Goal: Task Accomplishment & Management: Use online tool/utility

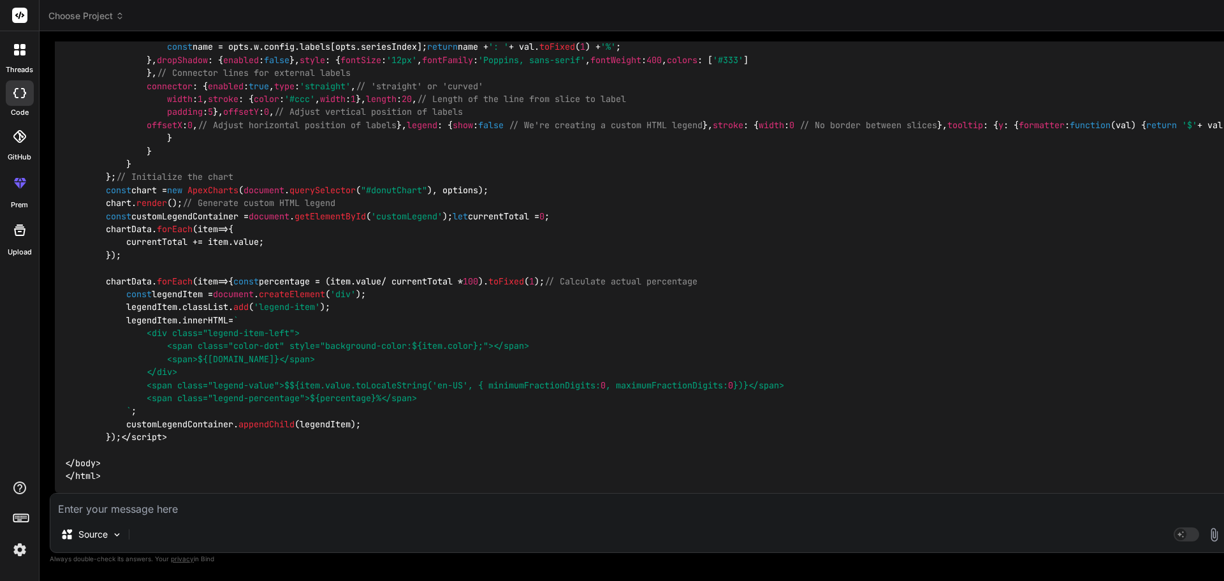
scroll to position [2662, 0]
click at [125, 511] on textarea at bounding box center [649, 504] width 1199 height 23
type textarea "d"
type textarea "x"
type textarea "do"
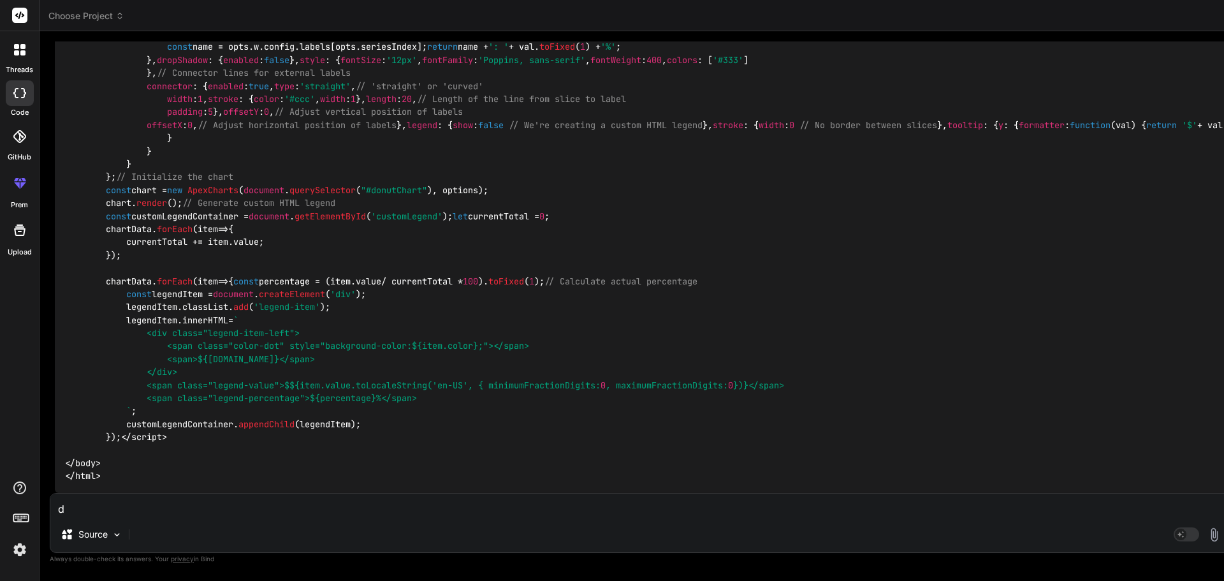
type textarea "x"
type textarea "do"
type textarea "x"
type textarea "do t"
type textarea "x"
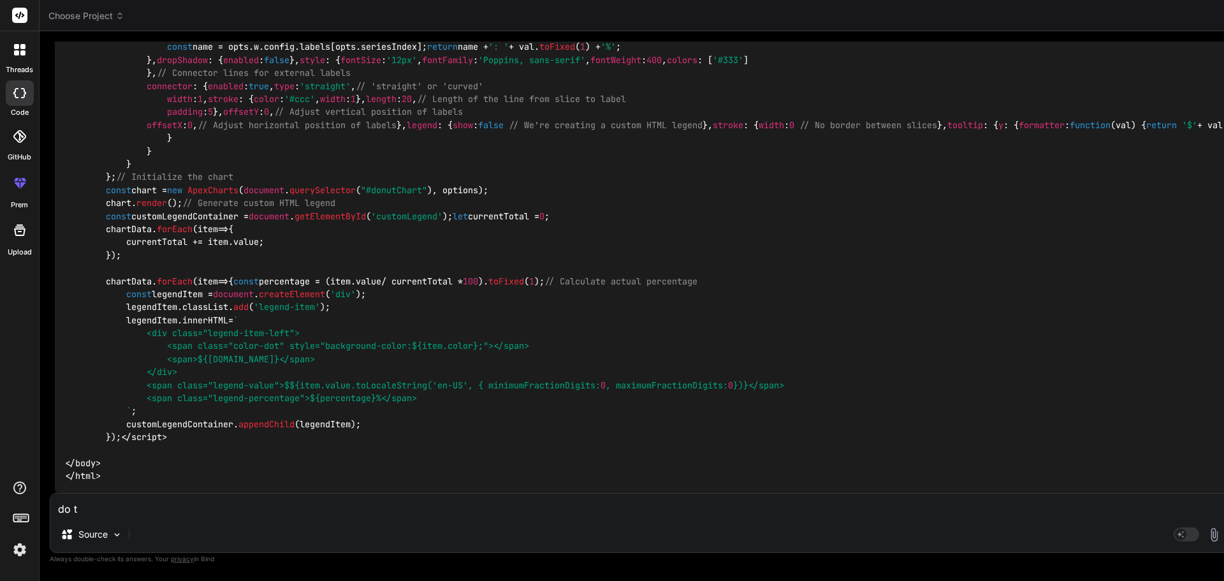
type textarea "do th"
type textarea "x"
type textarea "do the"
type textarea "x"
type textarea "do the"
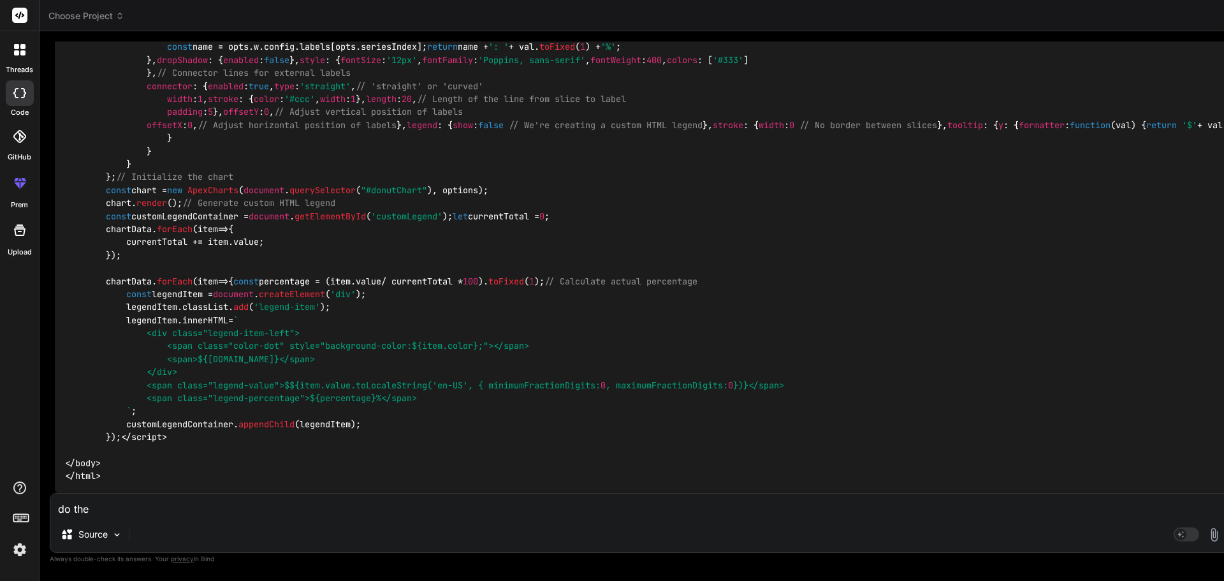
type textarea "x"
type textarea "do the s"
type textarea "x"
type textarea "do the sa"
type textarea "x"
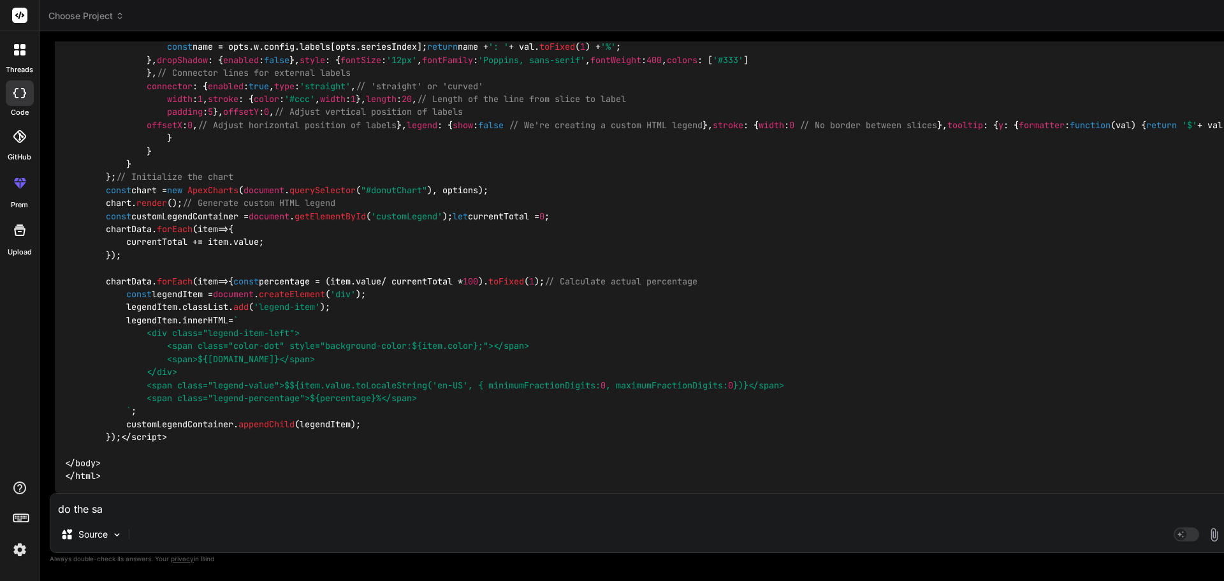
type textarea "do the [PERSON_NAME]"
type textarea "x"
type textarea "do the same"
type textarea "x"
type textarea "do the same"
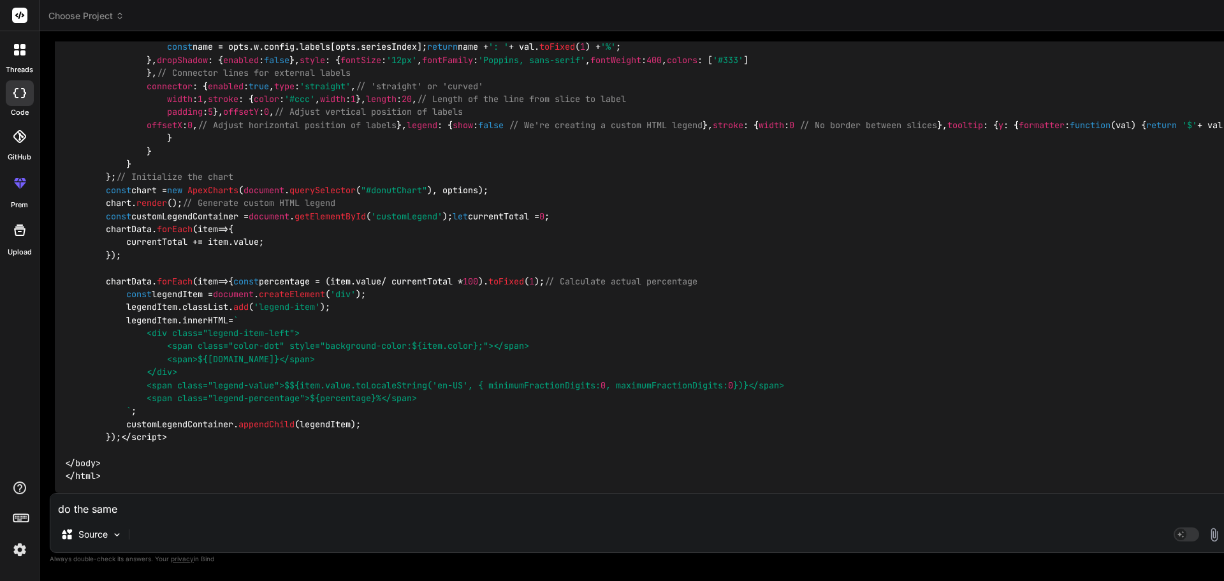
type textarea "x"
type textarea "do the same p"
type textarea "x"
type textarea "do the same pr"
type textarea "x"
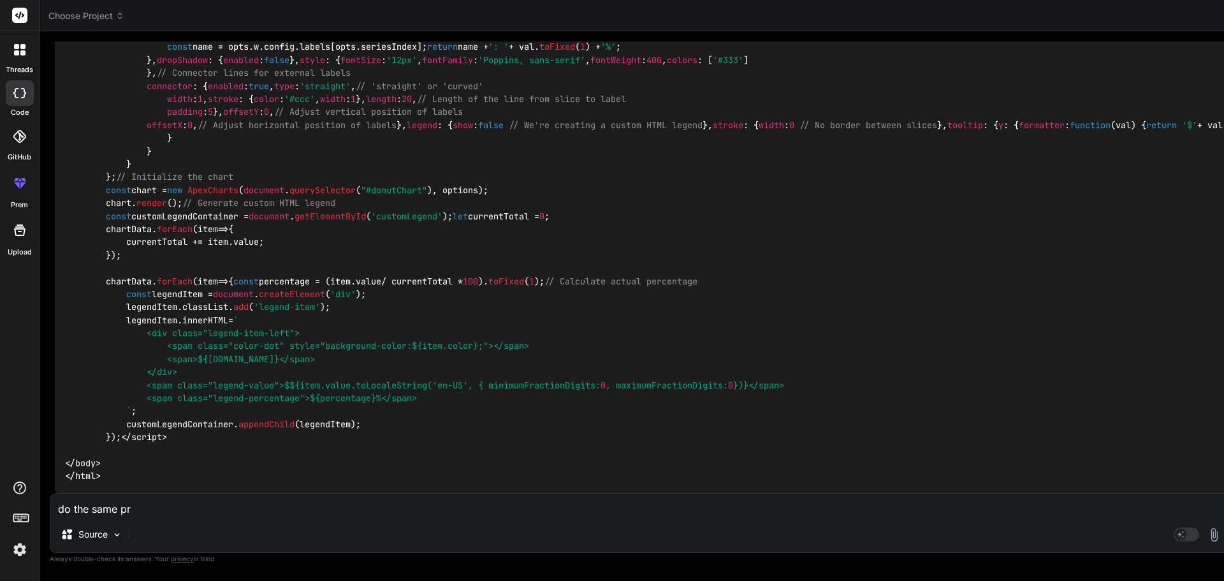
type textarea "do the same pro"
type textarea "x"
type textarea "do the same proc"
type textarea "x"
type textarea "do the same proce"
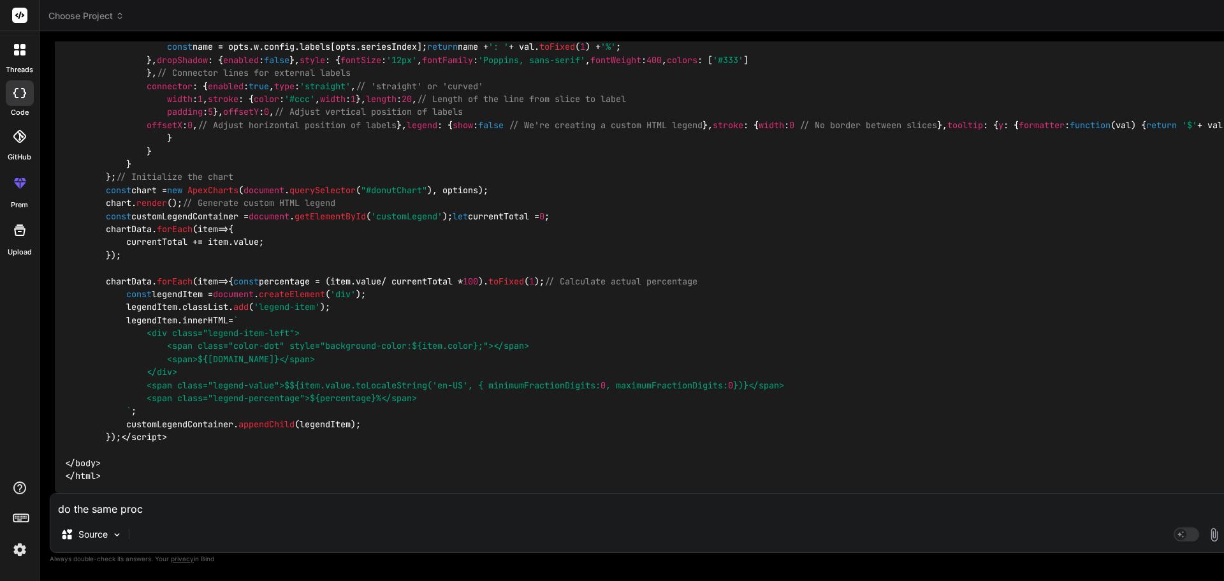
type textarea "x"
type textarea "do the same proces"
type textarea "x"
type textarea "do the same process"
type textarea "x"
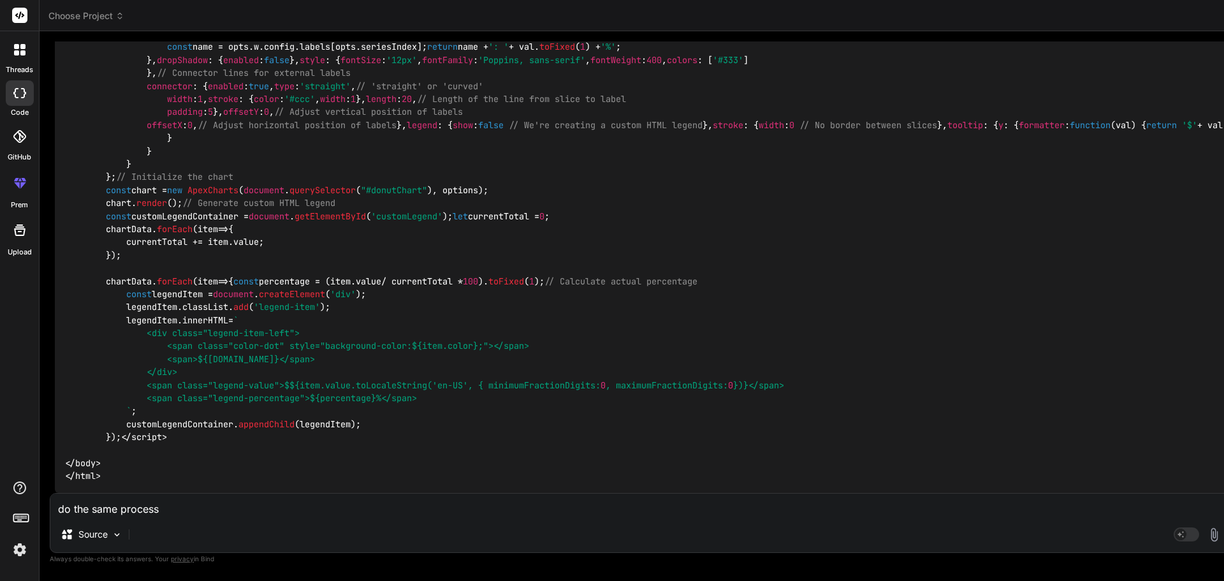
type textarea "do the same process"
type textarea "x"
type textarea "do the same process w"
type textarea "x"
type textarea "do the same process wi"
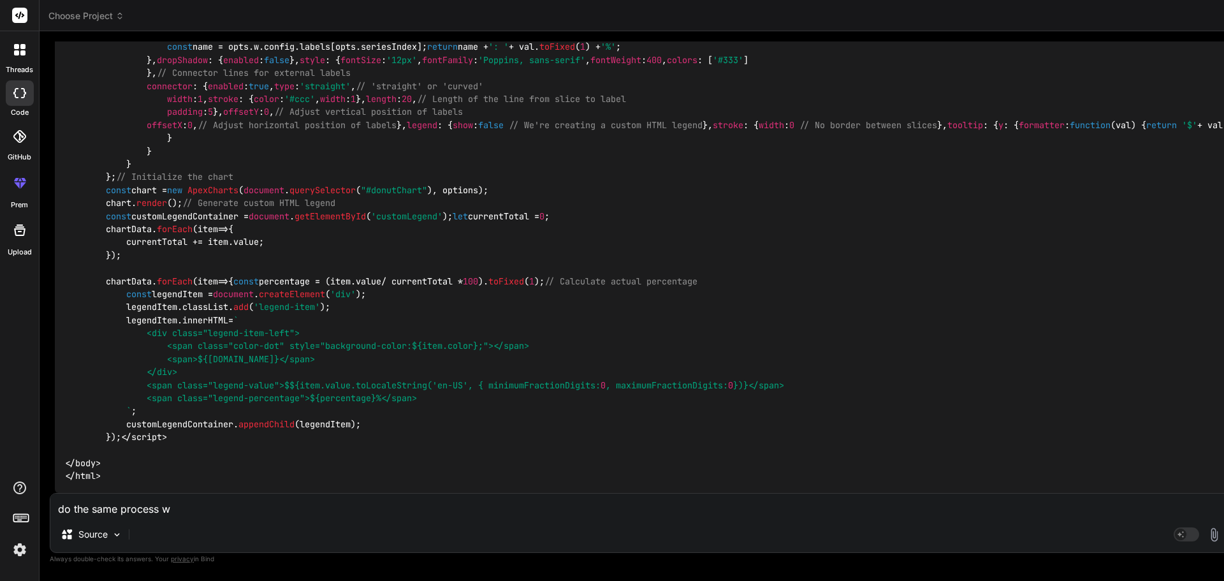
type textarea "x"
type textarea "do the same process wit"
type textarea "x"
type textarea "do the same process with"
type textarea "x"
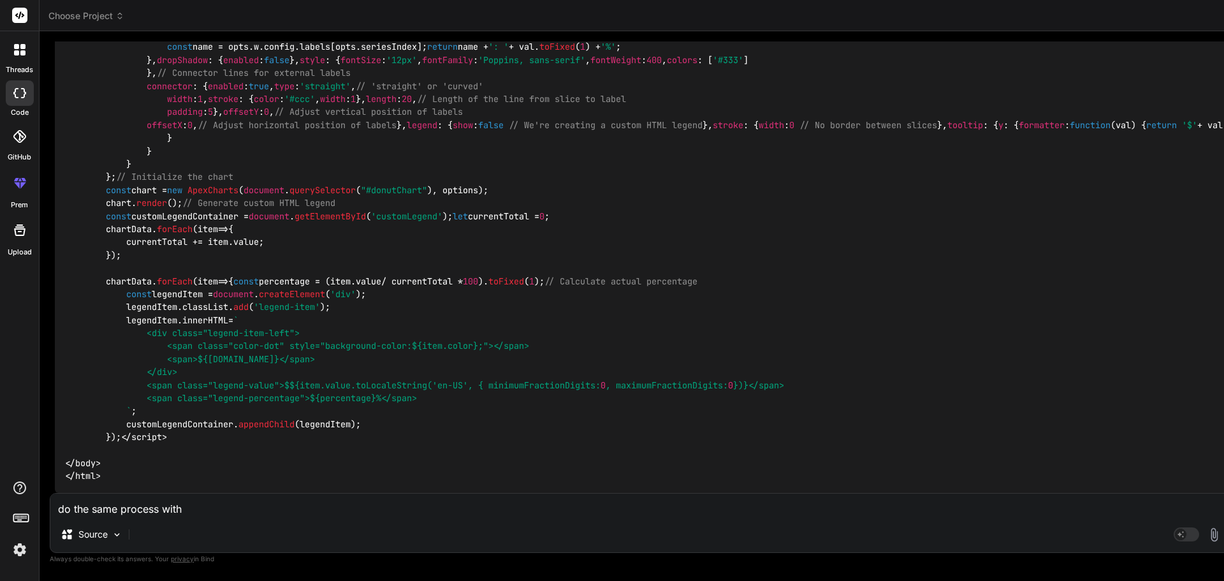
type textarea "do the same process with"
type textarea "x"
type textarea "do the same process with t"
type textarea "x"
type textarea "do the same process with th"
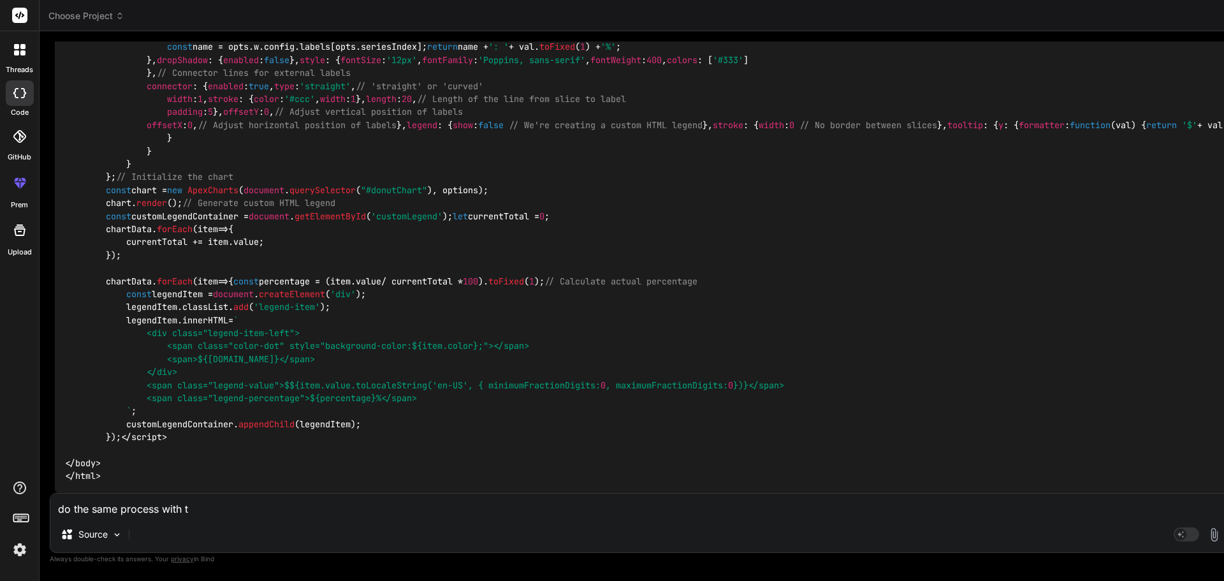
type textarea "x"
type textarea "do the same process with the"
type textarea "x"
type textarea "do the same process with the"
type textarea "x"
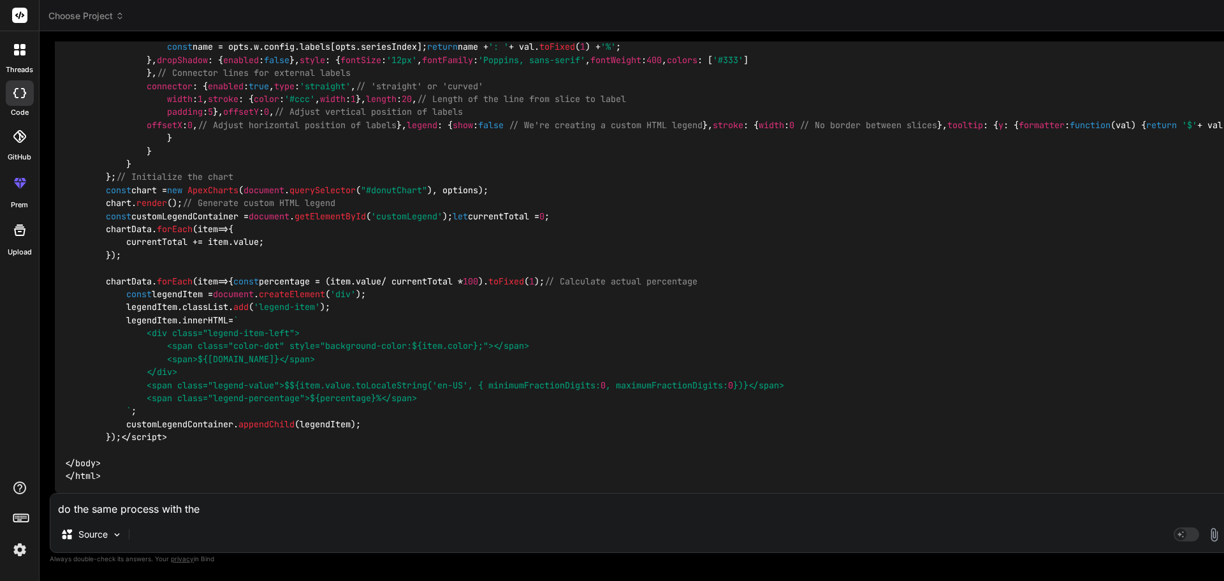
type textarea "do the same process with the a"
type textarea "x"
type textarea "do the same process with the am"
type textarea "x"
type textarea "do the same process with the amc"
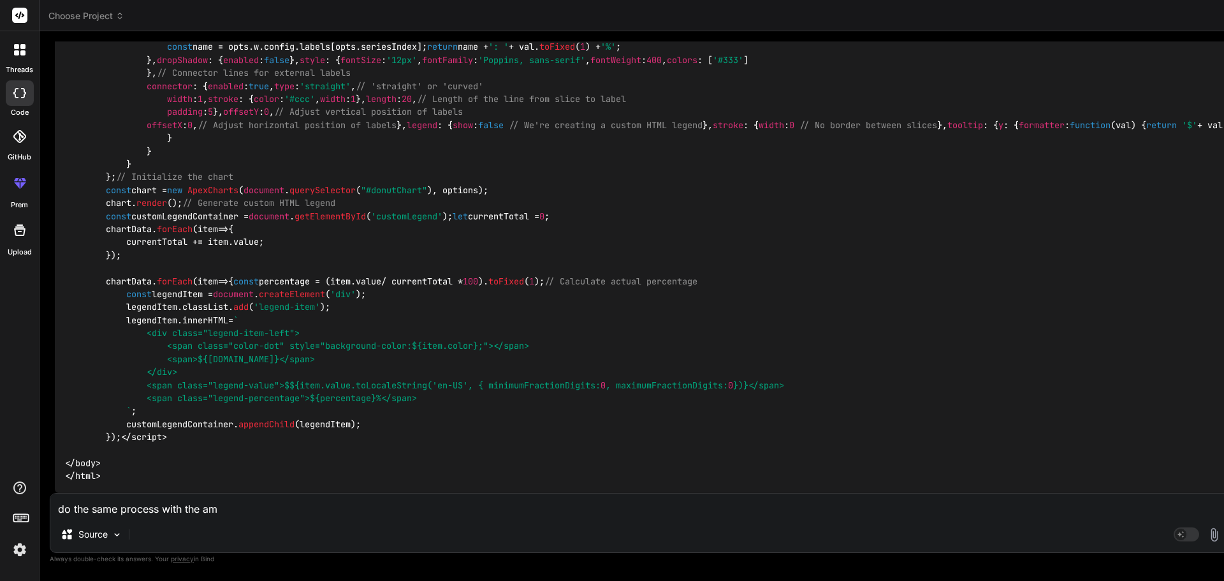
type textarea "x"
type textarea "do the same process with the amch"
type textarea "x"
type textarea "do the same process with the amcha"
type textarea "x"
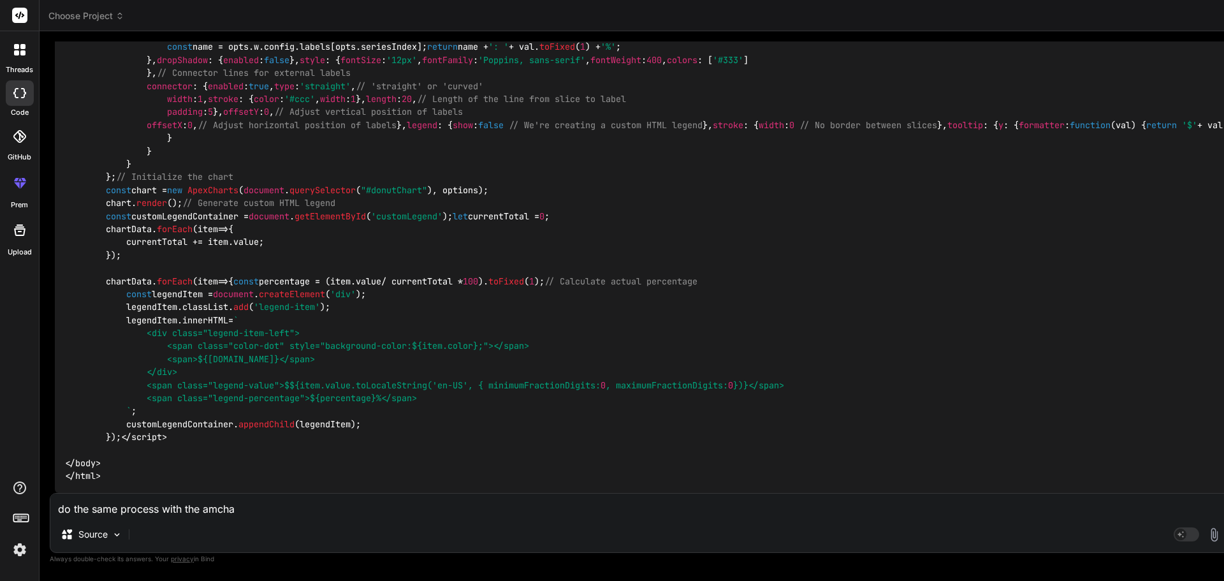
type textarea "do the same process with the amchar"
type textarea "x"
type textarea "do the same process with the amchart"
type textarea "x"
type textarea "do the same process with the amchart"
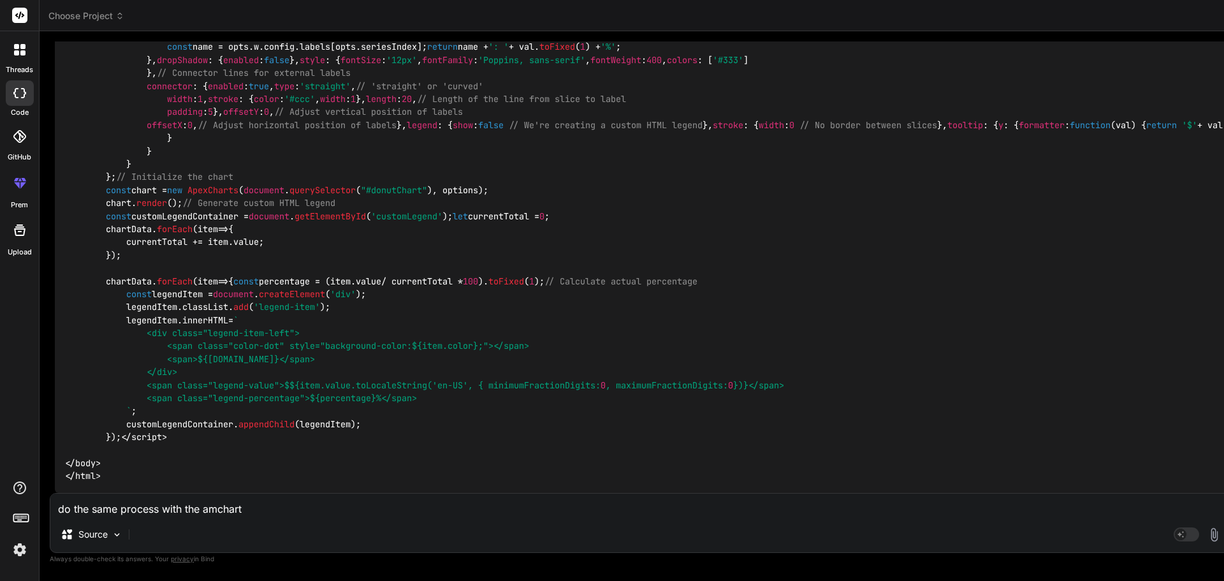
type textarea "x"
type textarea "do the same process with the amchart 5"
type textarea "x"
type textarea "do the same process with the amchart5"
type textarea "x"
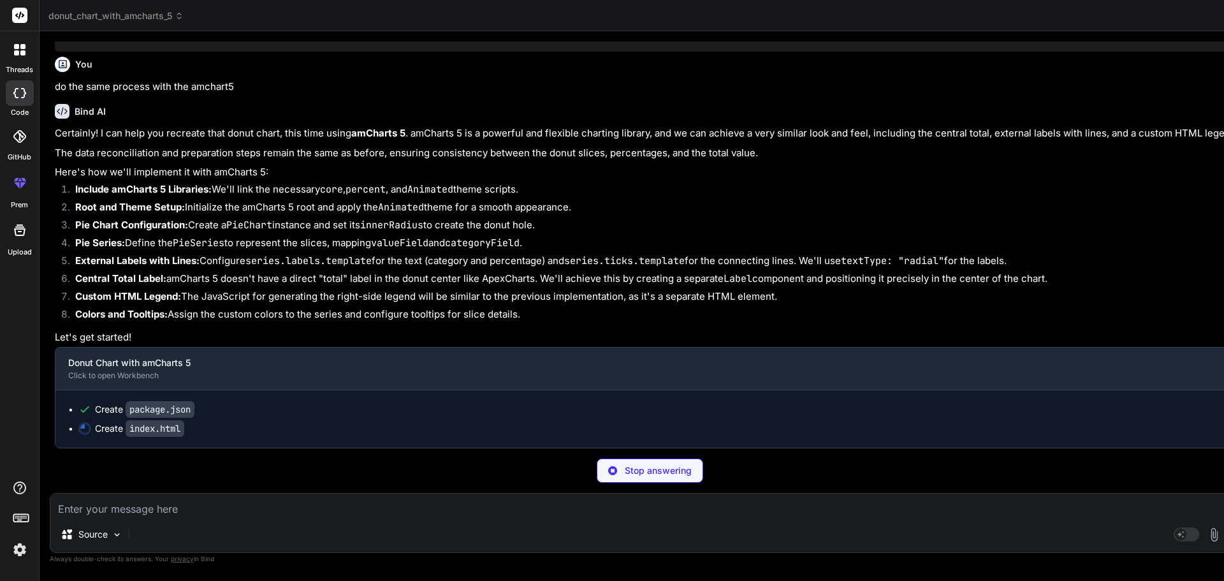
scroll to position [6302, 0]
type textarea "x"
type textarea "</script> </body> </html>"
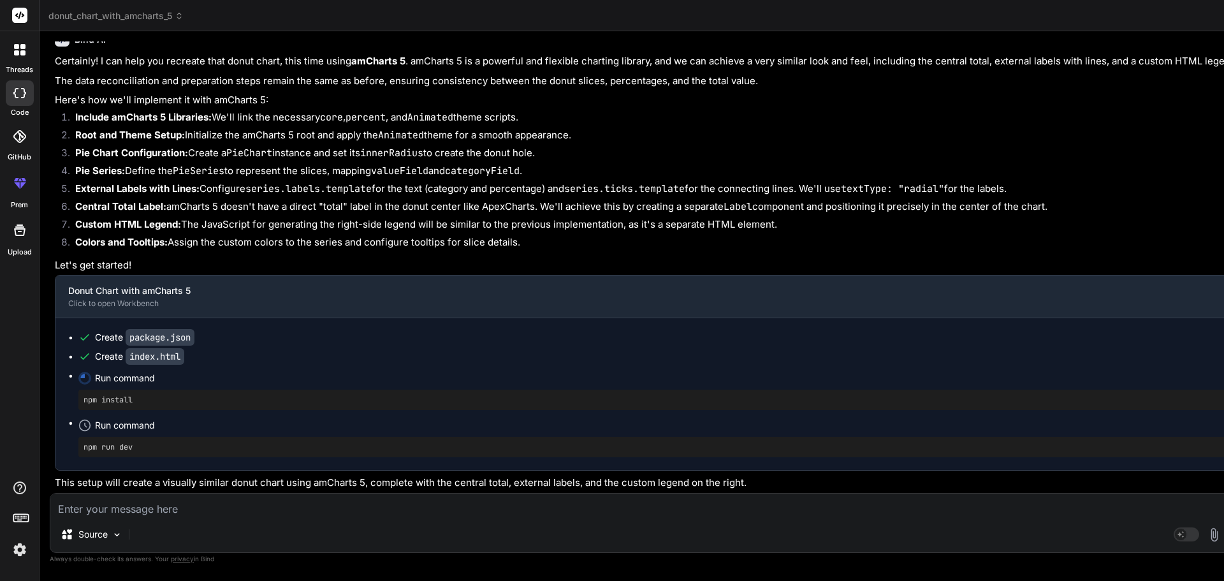
scroll to position [6261, 0]
type textarea "x"
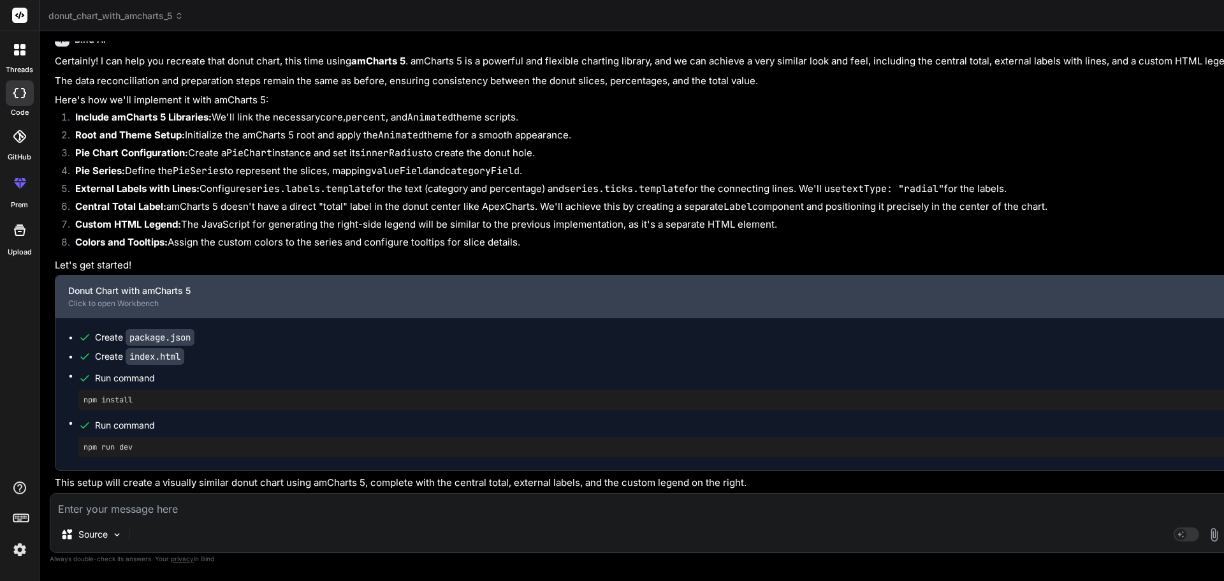
scroll to position [6388, 0]
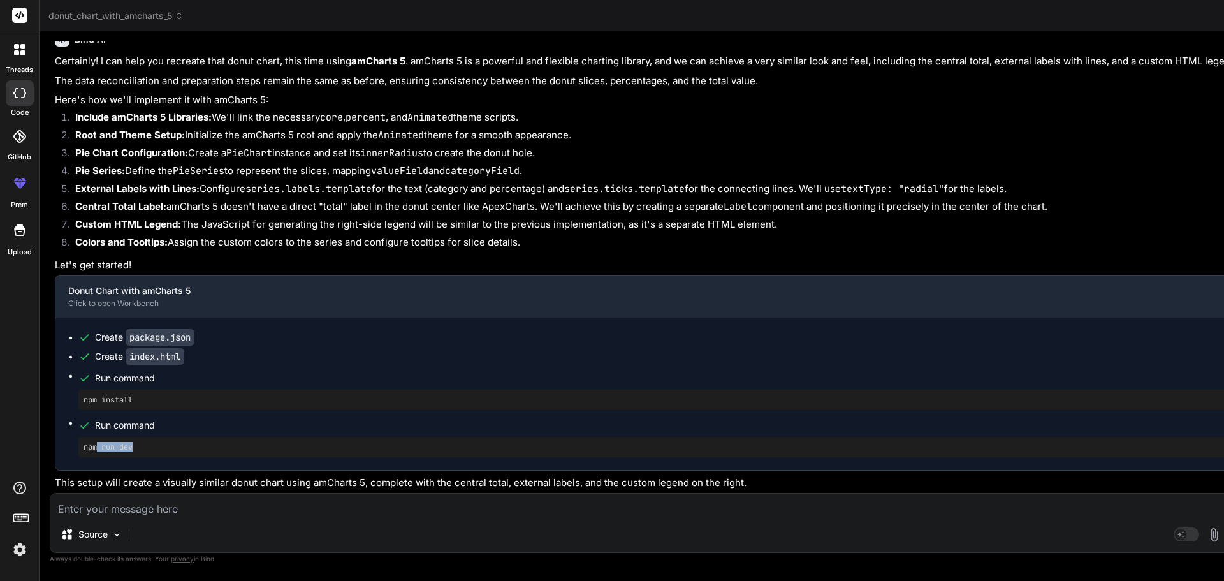
drag, startPoint x: 150, startPoint y: 435, endPoint x: 98, endPoint y: 435, distance: 52.3
click at [98, 442] on pre "npm run dev" at bounding box center [657, 447] width 1146 height 10
click at [120, 507] on textarea at bounding box center [649, 504] width 1199 height 23
type textarea "n"
type textarea "x"
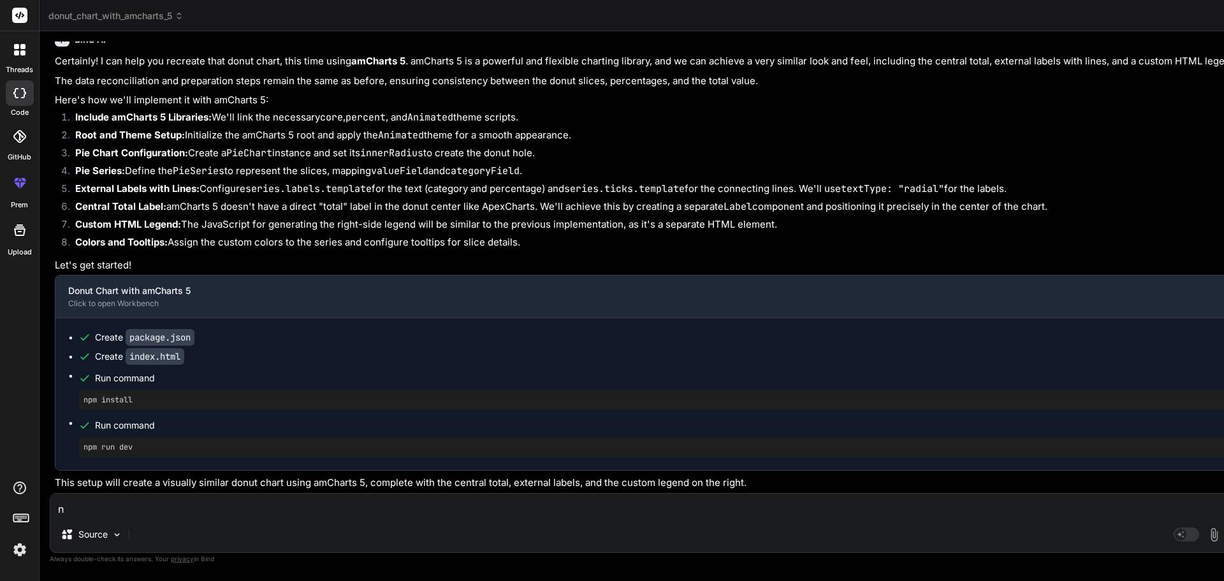
type textarea "no"
type textarea "x"
type textarea "not"
type textarea "x"
type textarea "not"
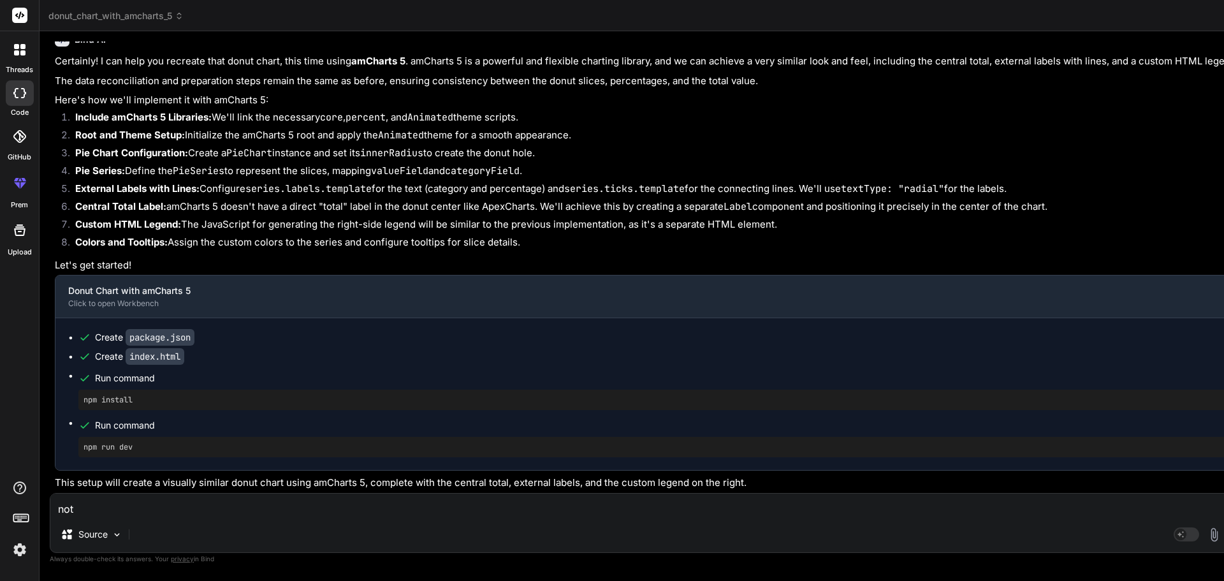
type textarea "x"
type textarea "not a"
type textarea "x"
type textarea "not ab"
type textarea "x"
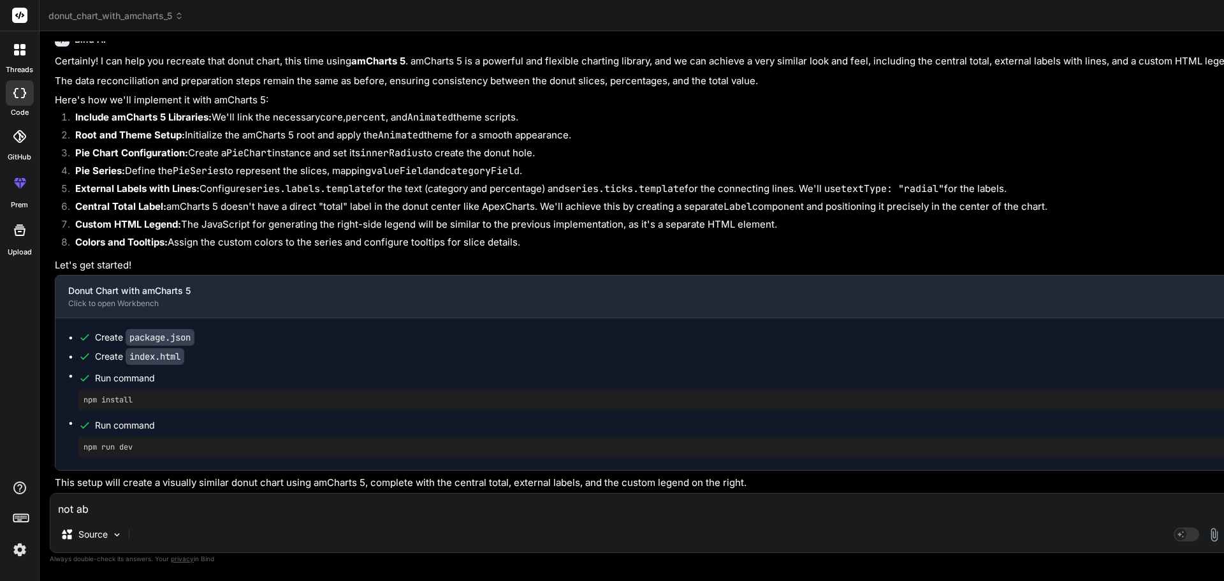
type textarea "not abl"
type textarea "x"
type textarea "not able"
type textarea "x"
type textarea "not able"
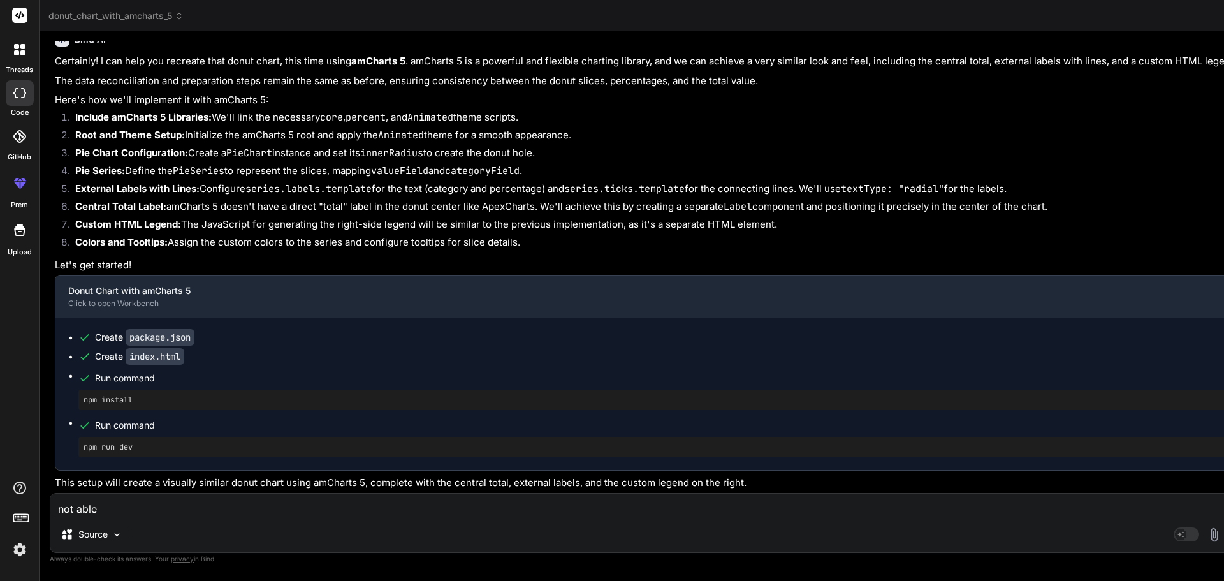
type textarea "x"
type textarea "not able t"
type textarea "x"
type textarea "not able to"
type textarea "x"
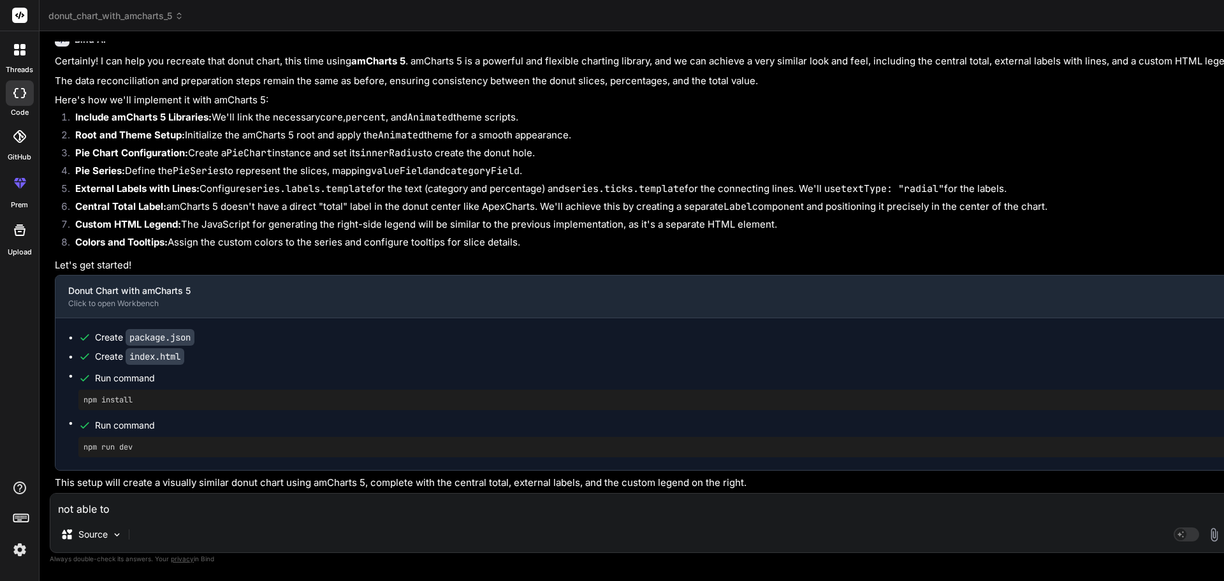
type textarea "not able to"
type textarea "x"
type textarea "not able to s"
type textarea "x"
type textarea "not able to se"
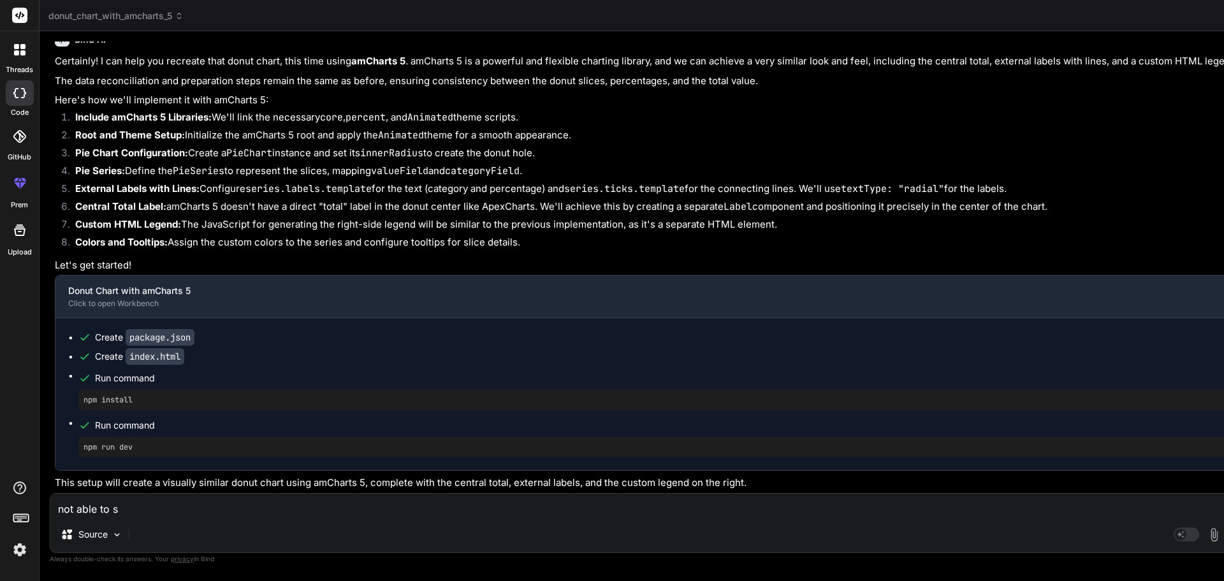
type textarea "x"
type textarea "not able to see"
type textarea "x"
type textarea "not able to see"
type textarea "x"
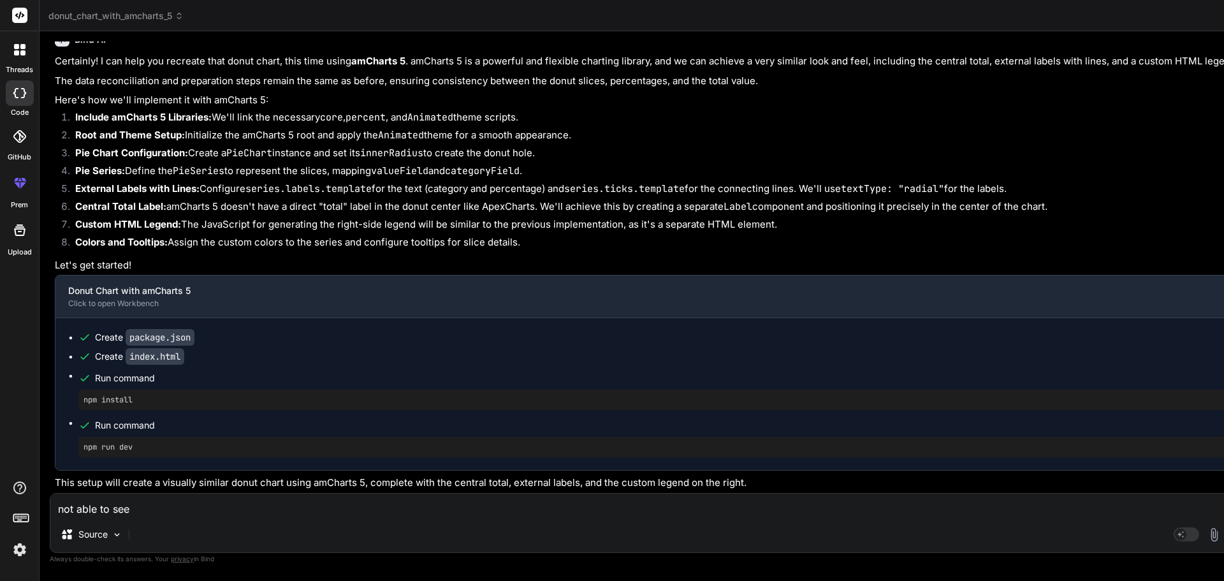
type textarea "not able to see t"
type textarea "x"
type textarea "not able to see th"
type textarea "x"
type textarea "not able to see the"
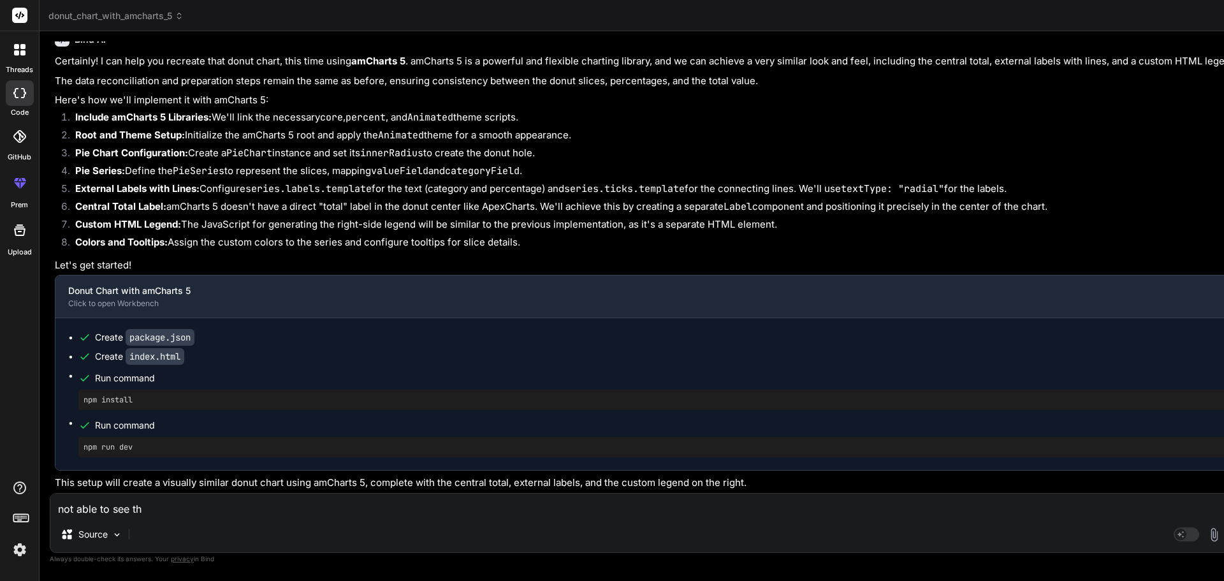
type textarea "x"
type textarea "not able to see the"
type textarea "x"
type textarea "not able to see the p"
type textarea "x"
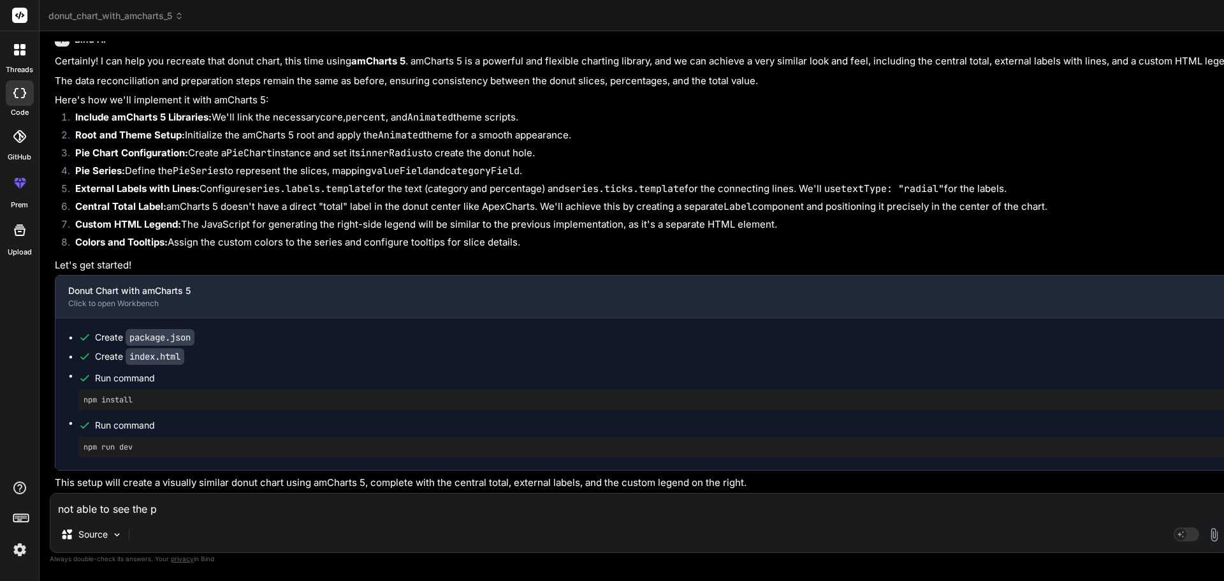
type textarea "not able to see the pr"
type textarea "x"
type textarea "not able to see the pri"
type textarea "x"
type textarea "not able to see the priv"
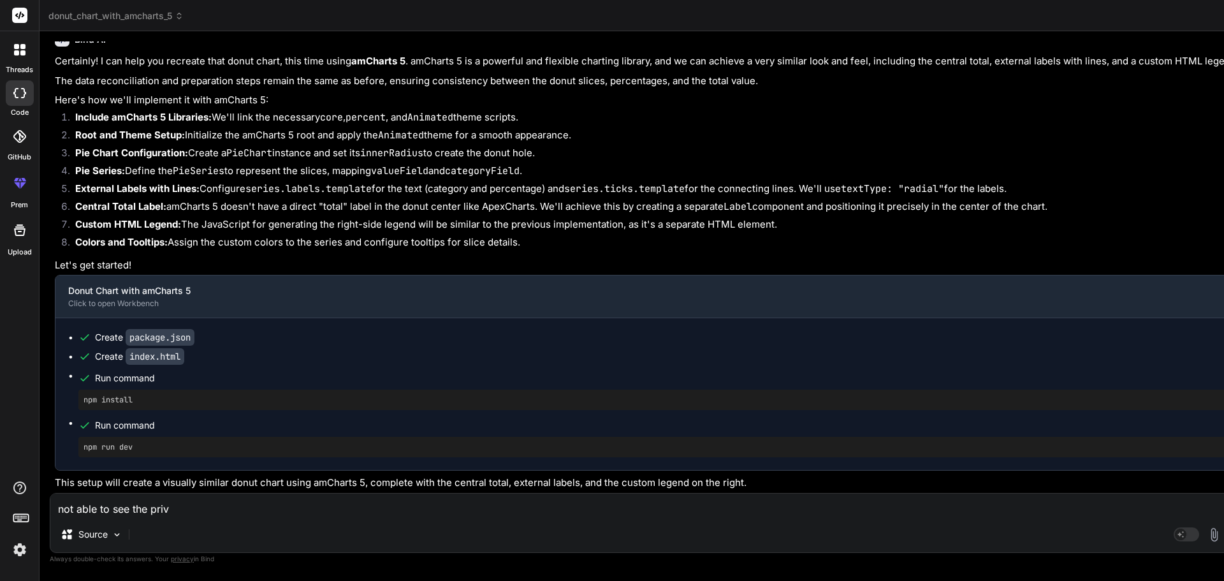
type textarea "x"
type textarea "not able to see the privi"
type textarea "x"
type textarea "not able to see the privie"
type textarea "x"
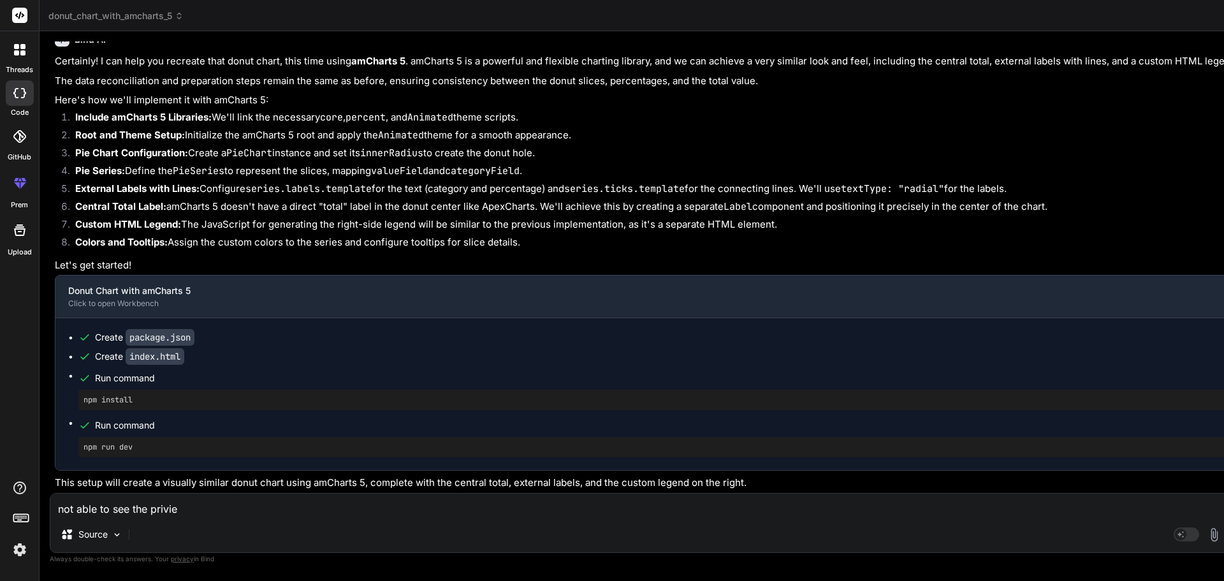
type textarea "not able to see the priview"
type textarea "x"
type textarea "not able to see the priview"
type textarea "x"
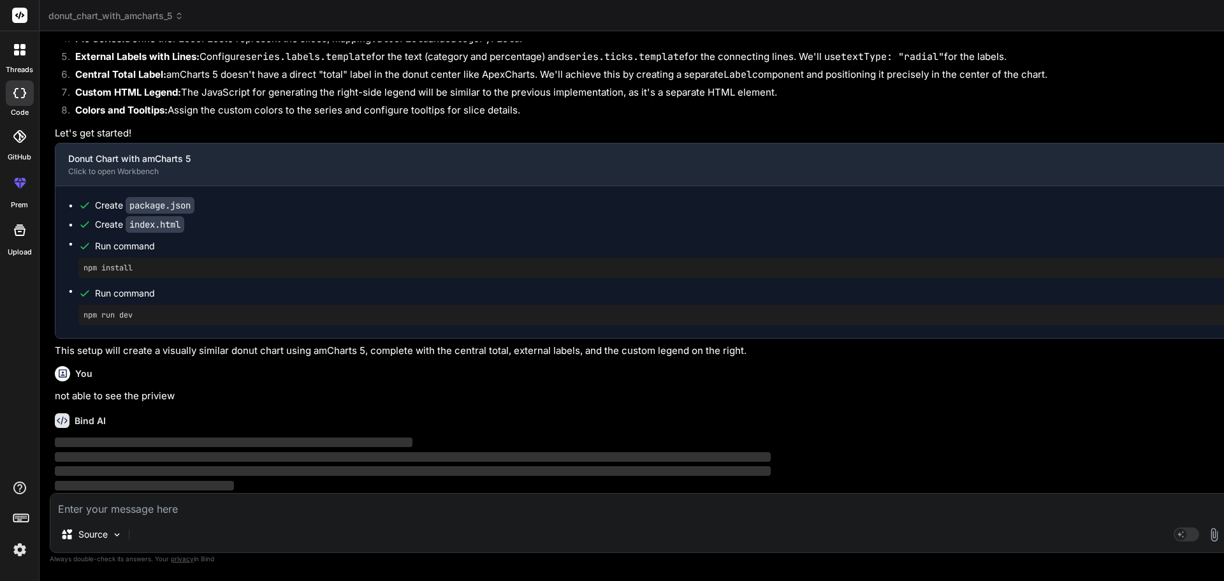
scroll to position [6520, 0]
type textarea "d"
type textarea "x"
type textarea "do"
type textarea "x"
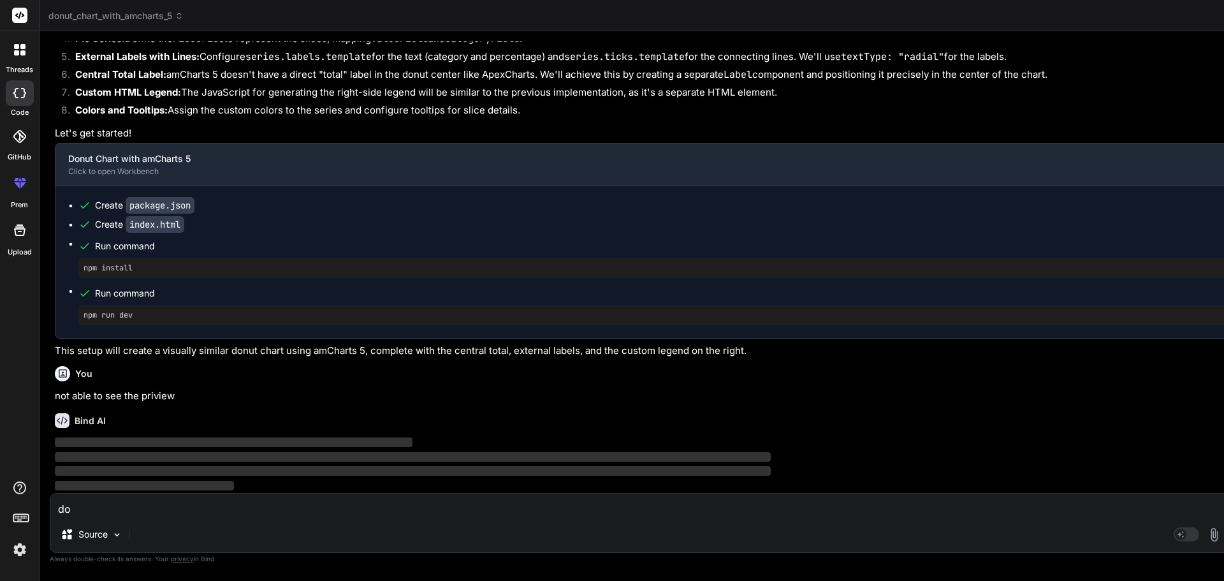
type textarea "do"
type textarea "x"
type textarea "do t"
type textarea "x"
type textarea "do th"
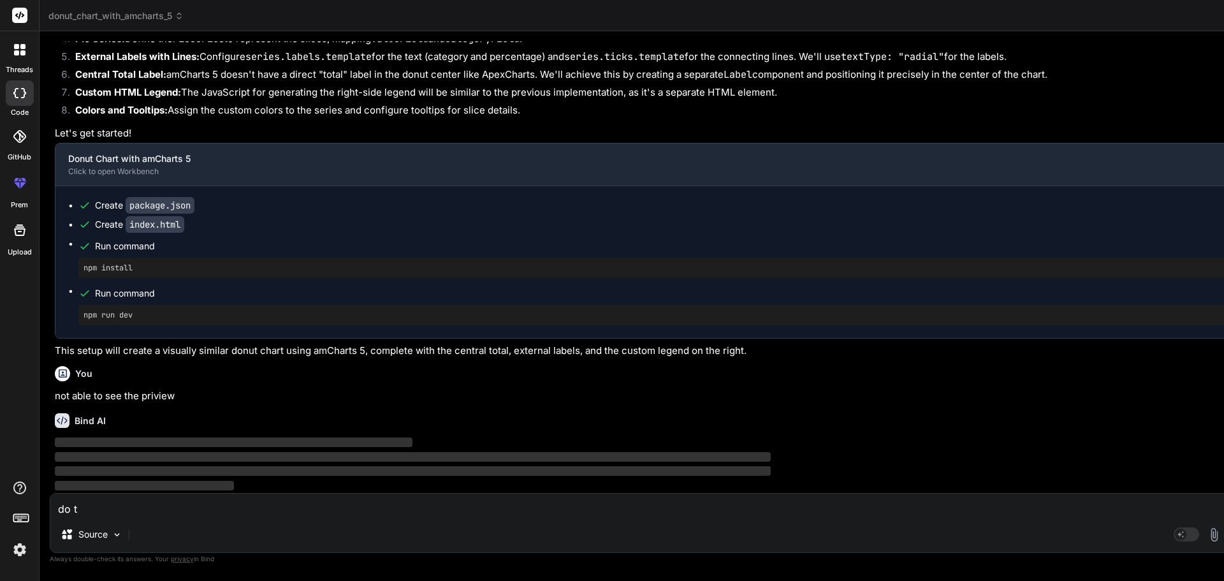
type textarea "x"
type textarea "do the"
type textarea "x"
type textarea "do the"
type textarea "x"
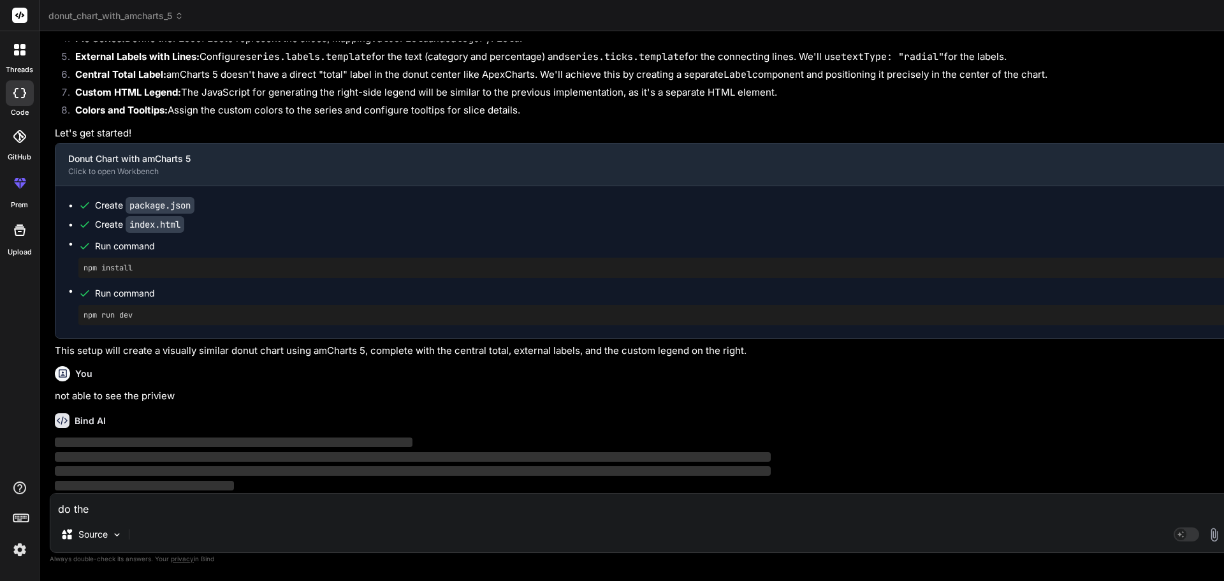
type textarea "do the s"
type textarea "x"
type textarea "do the sa"
type textarea "x"
type textarea "do the [PERSON_NAME]"
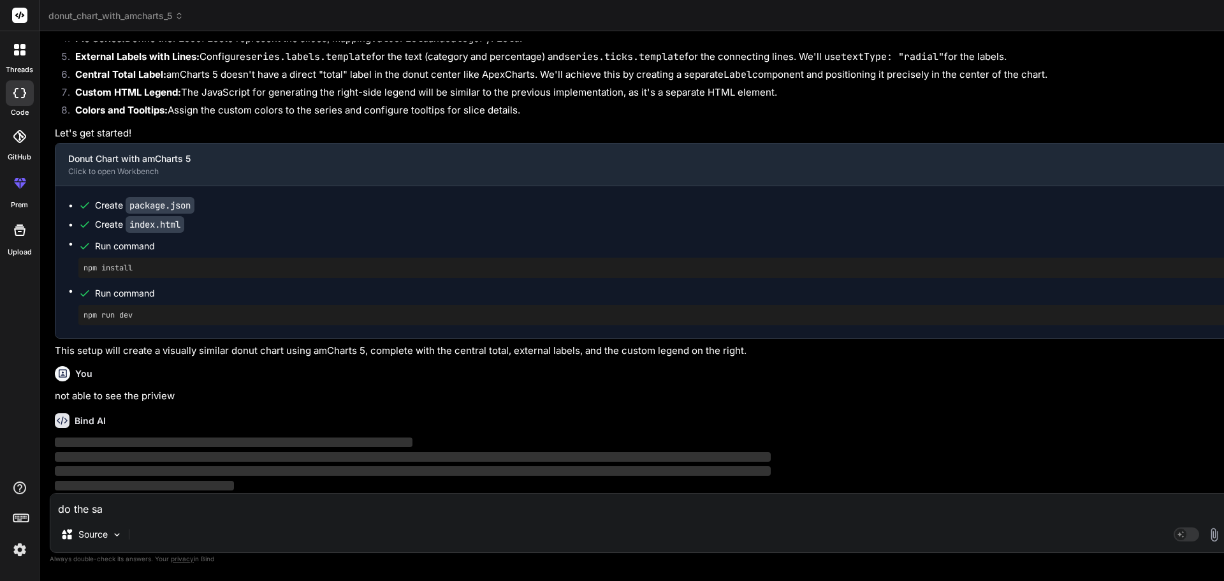
type textarea "x"
type textarea "do the [PERSON_NAME]"
type textarea "x"
type textarea "do the [PERSON_NAME] e"
type textarea "x"
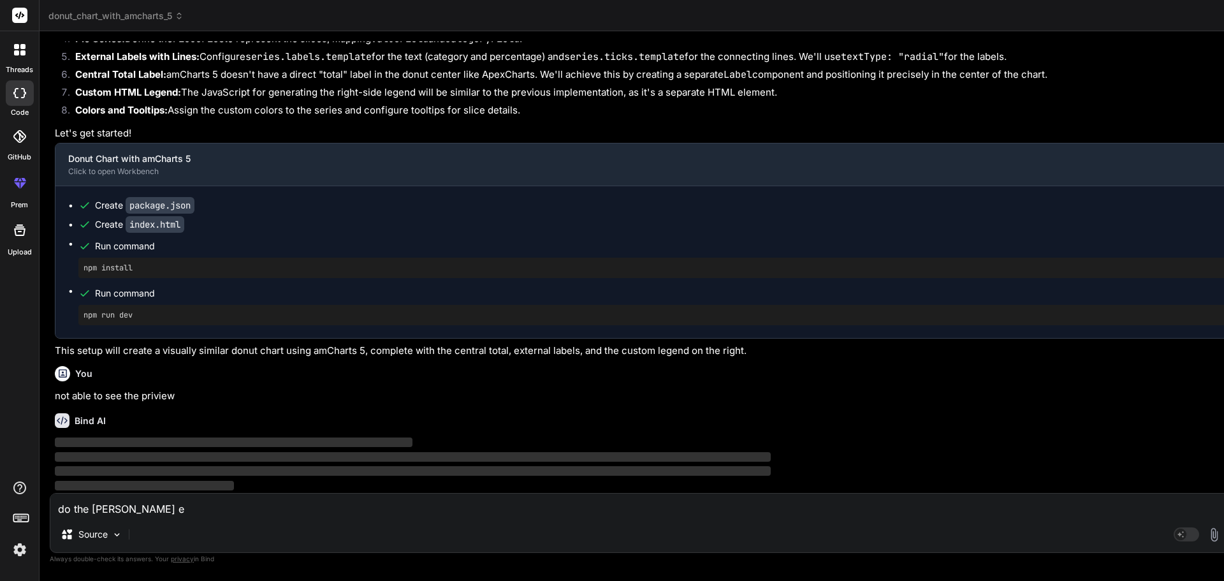
type textarea "do the [PERSON_NAME]"
type textarea "x"
type textarea "do the [PERSON_NAME]"
type textarea "x"
type textarea "do the sa"
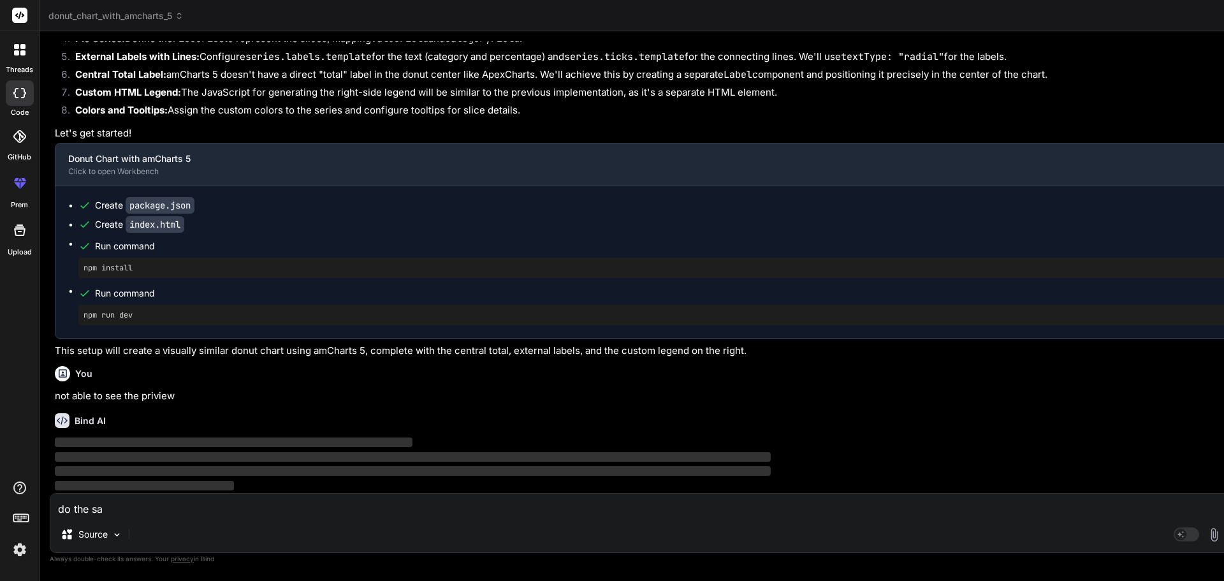
type textarea "x"
type textarea "do the s"
type textarea "x"
type textarea "do the"
type textarea "x"
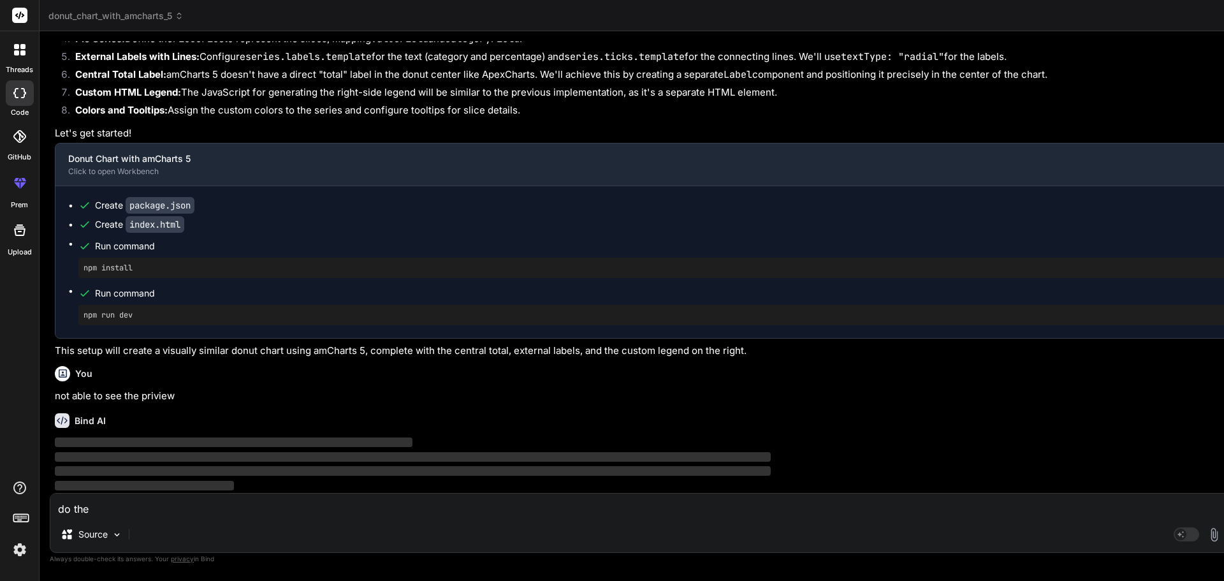
type textarea "do the"
type textarea "x"
type textarea "do th"
type textarea "x"
type textarea "do t"
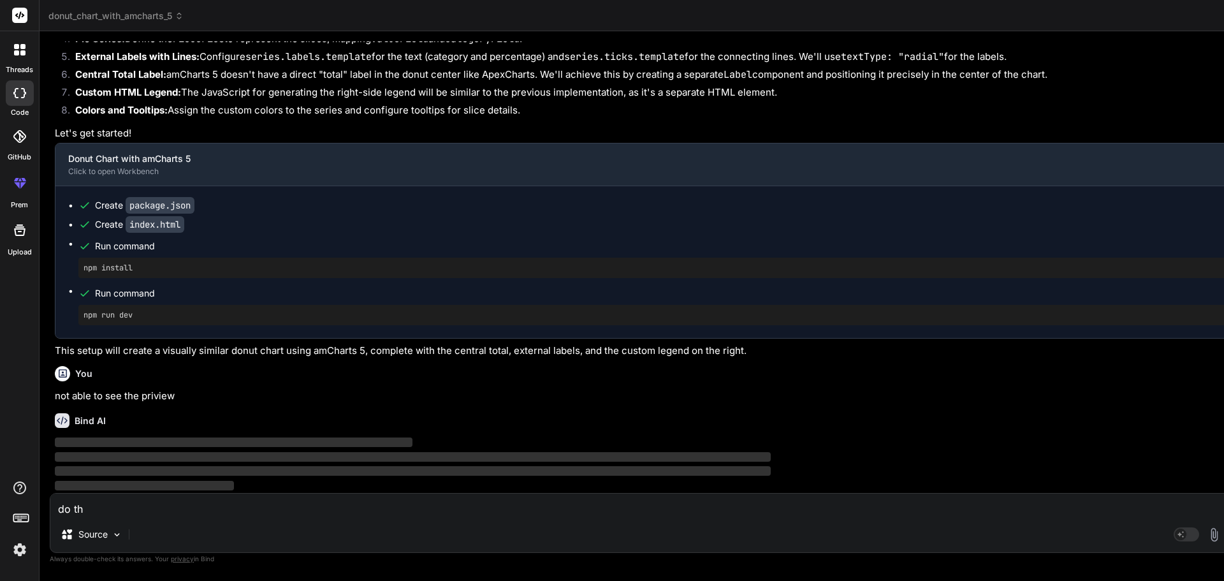
type textarea "x"
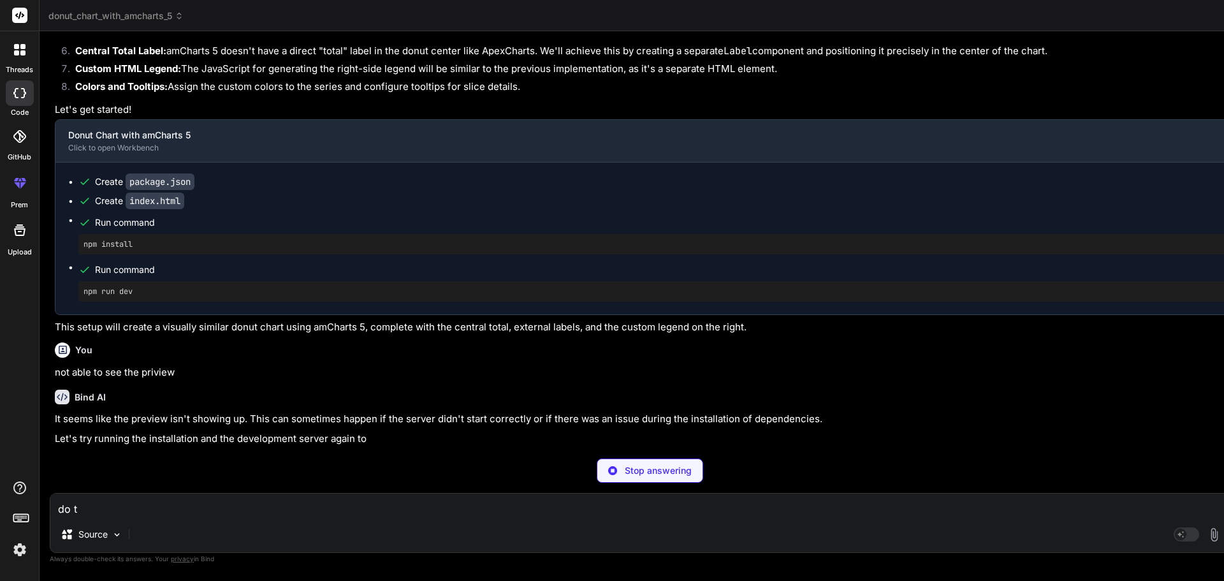
type textarea "do"
type textarea "x"
type textarea "do"
type textarea "x"
type textarea "d"
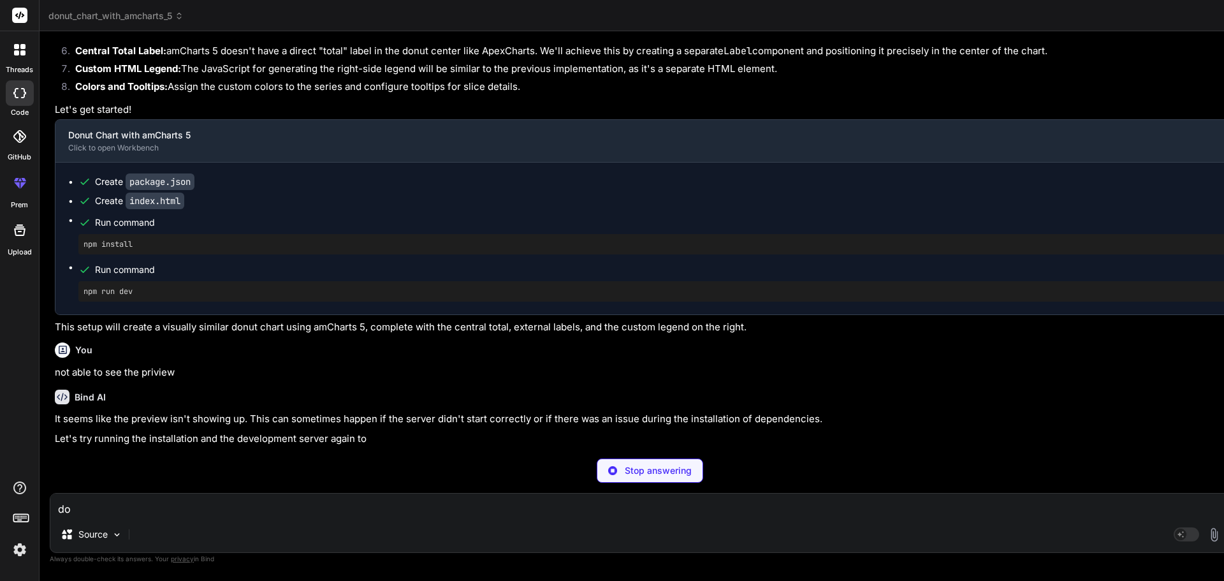
type textarea "x"
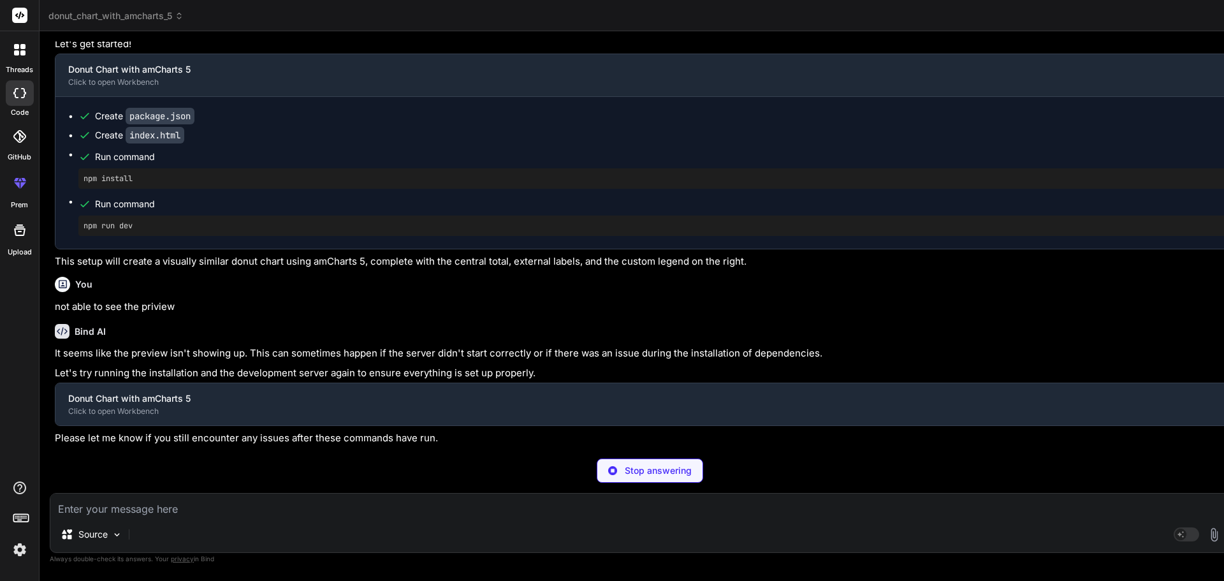
scroll to position [642, 0]
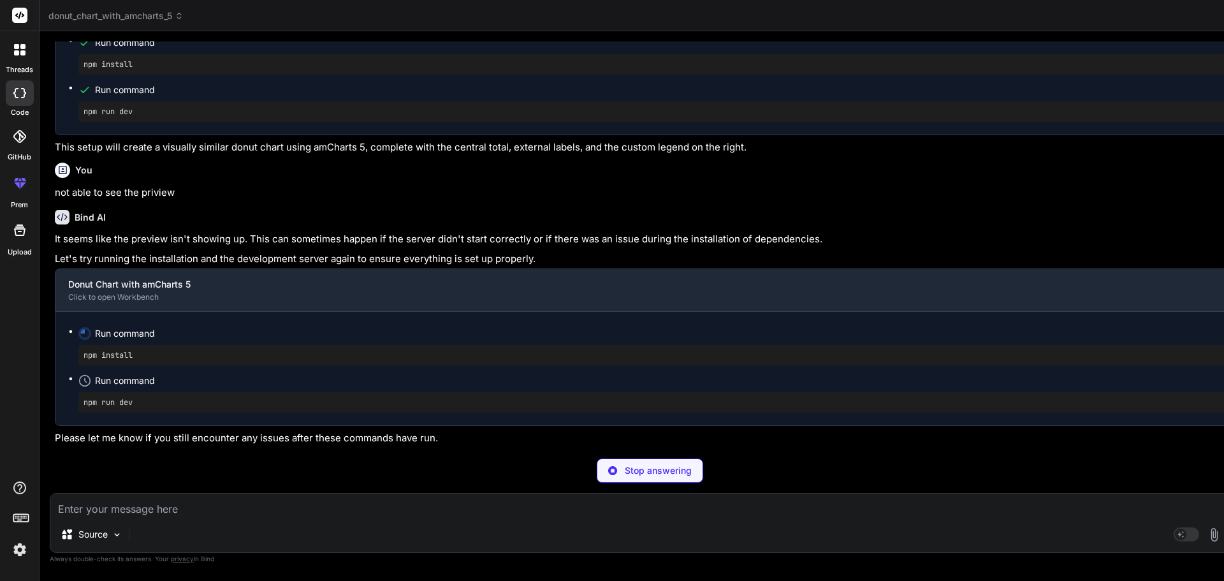
type textarea "x"
type textarea "c"
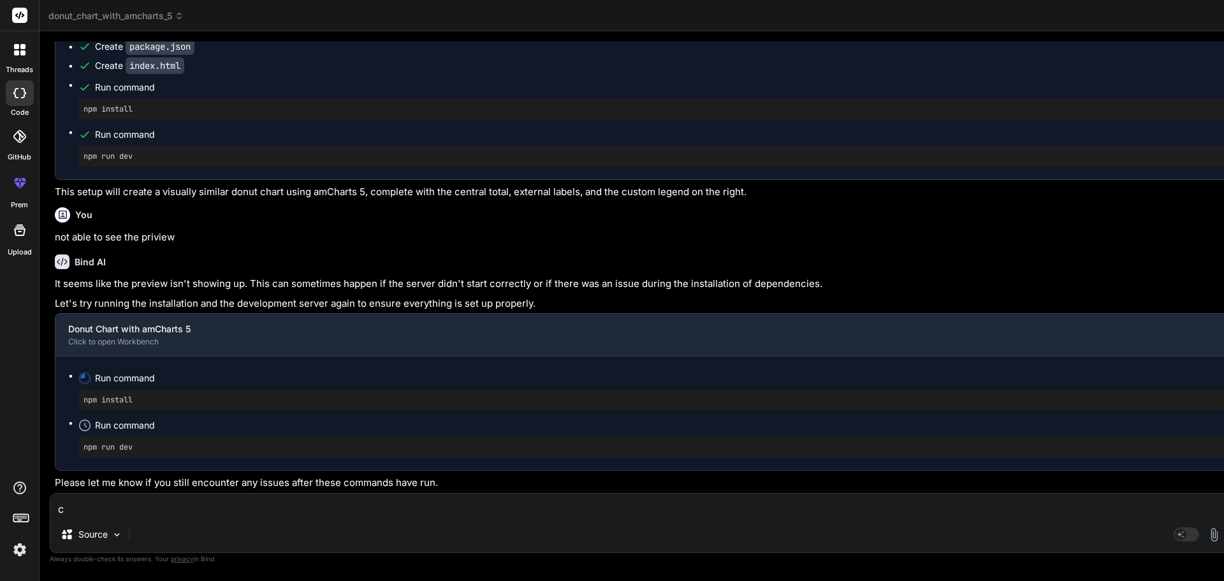
type textarea "x"
type textarea "cc"
type textarea "x"
type textarea "c"
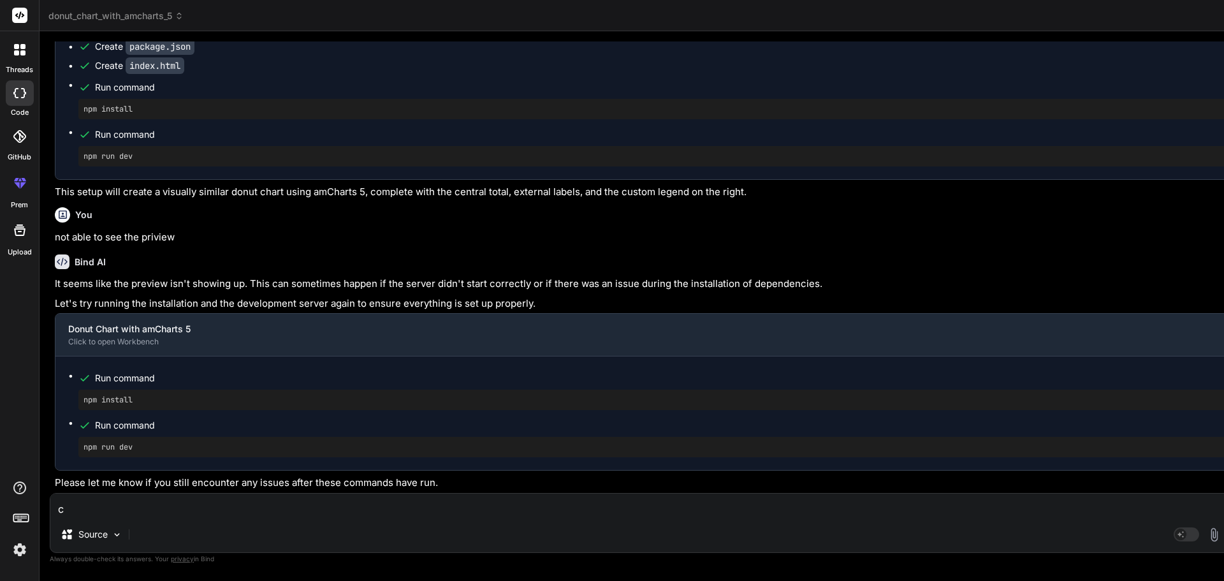
type textarea "x"
type textarea "c"
type textarea "x"
type textarea "cr"
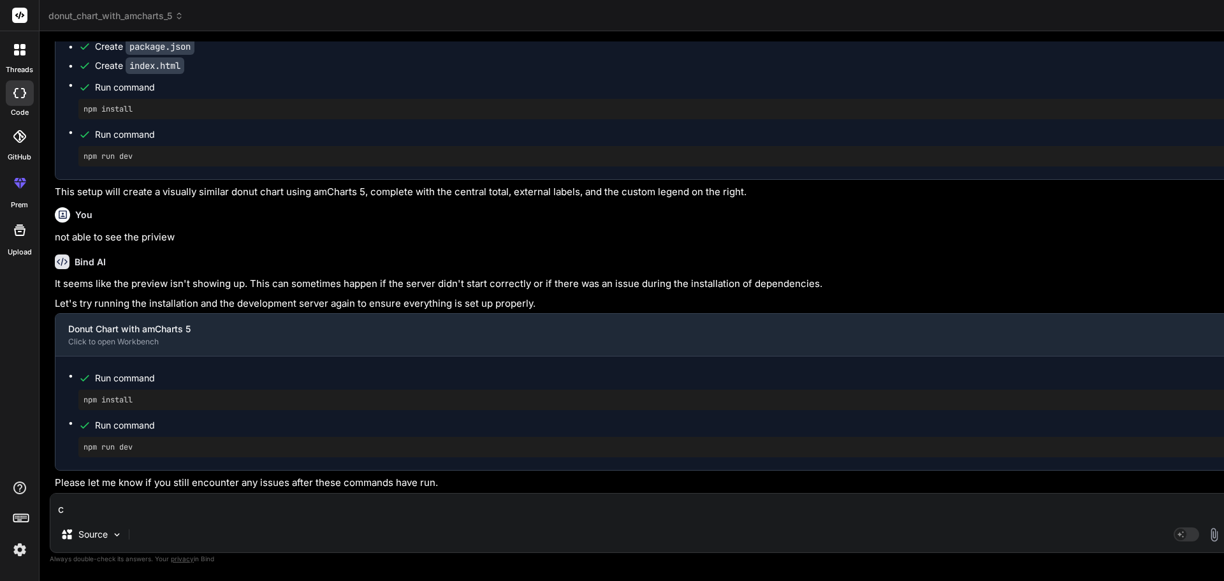
type textarea "x"
type textarea "cre"
type textarea "x"
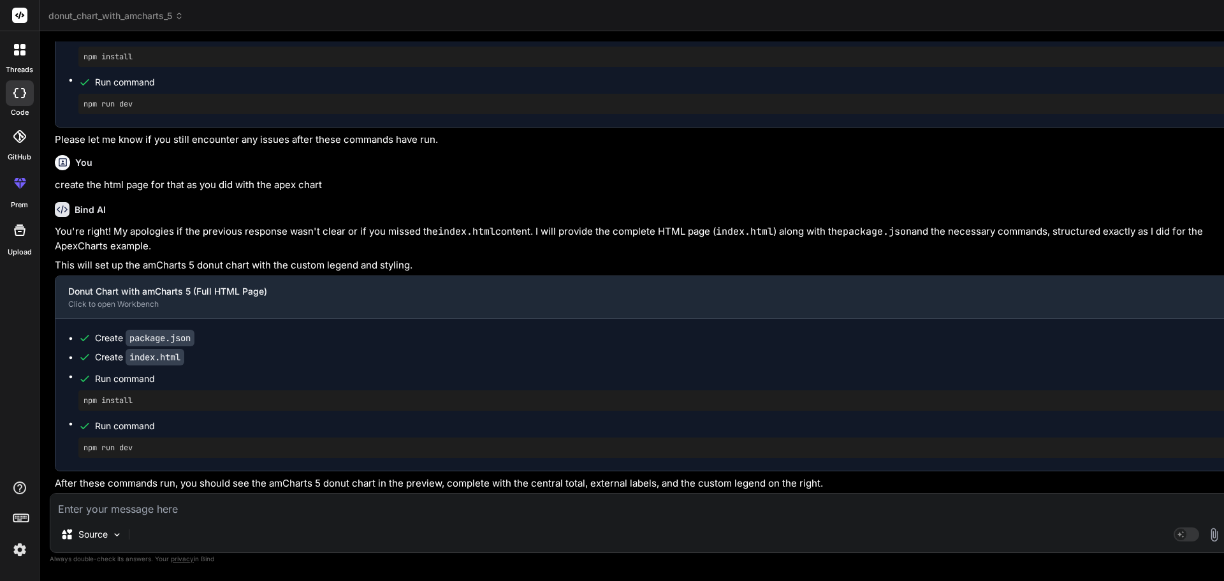
scroll to position [7137, 0]
drag, startPoint x: 573, startPoint y: 41, endPoint x: 1069, endPoint y: 36, distance: 496.0
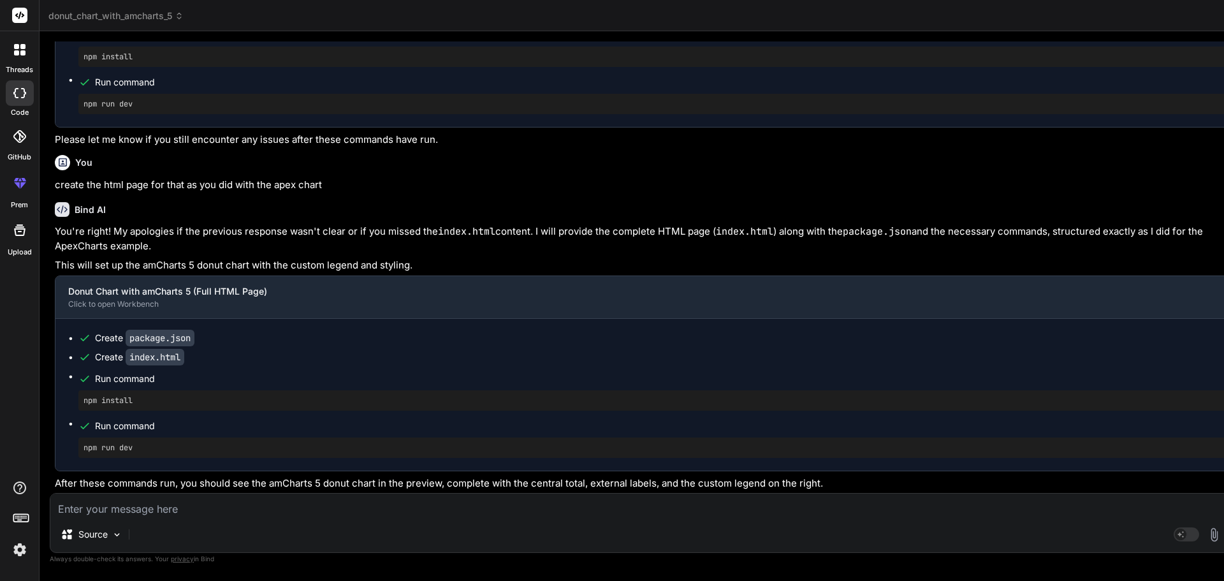
click at [114, 520] on div "Source Agent Mode. When this toggle is activated, AI automatically makes decisi…" at bounding box center [650, 523] width 1201 height 60
click at [170, 515] on textarea at bounding box center [649, 504] width 1199 height 23
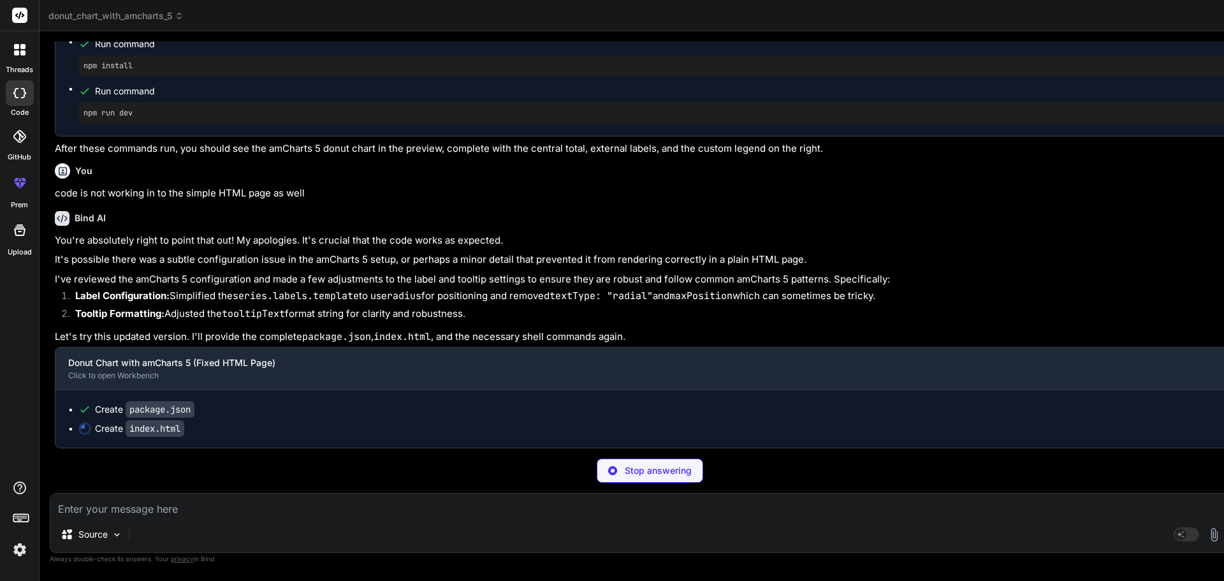
scroll to position [7593, 0]
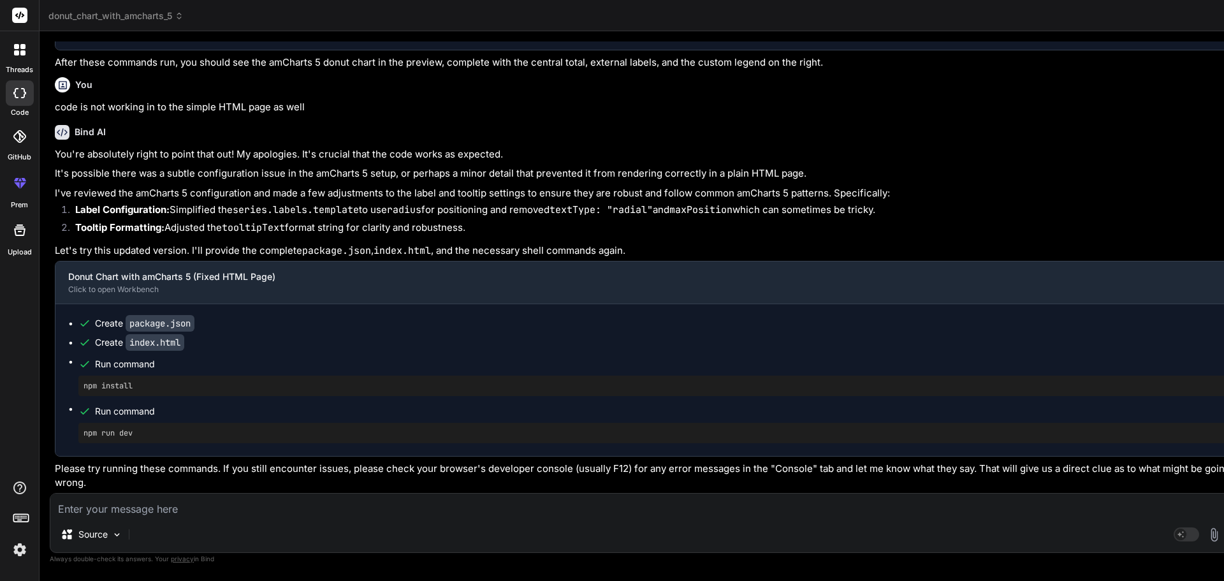
scroll to position [2398, 0]
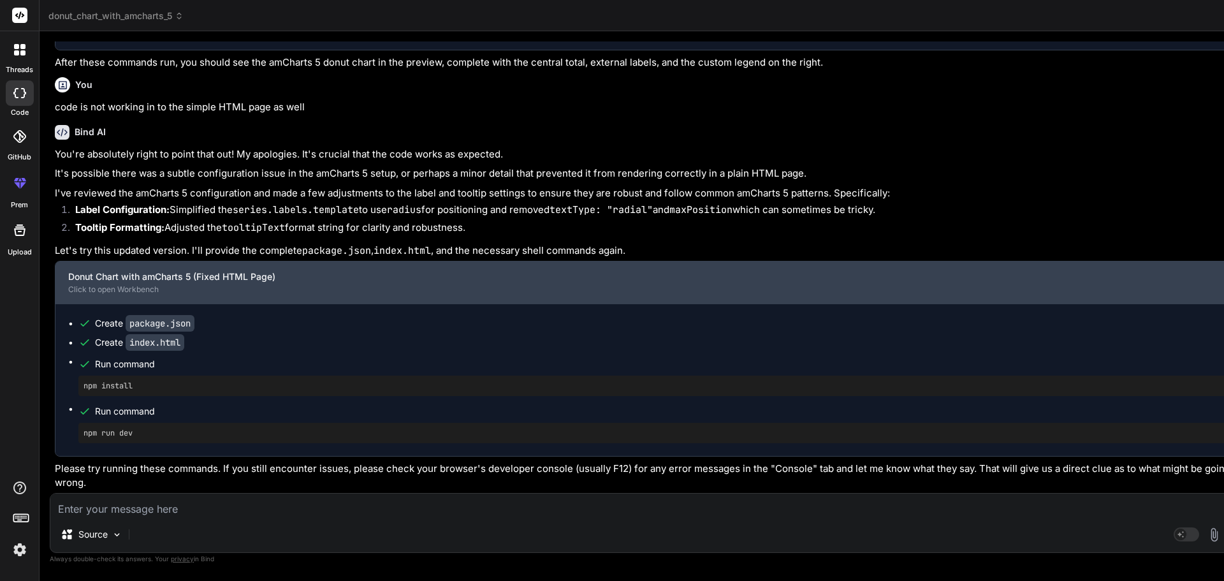
scroll to position [7708, 0]
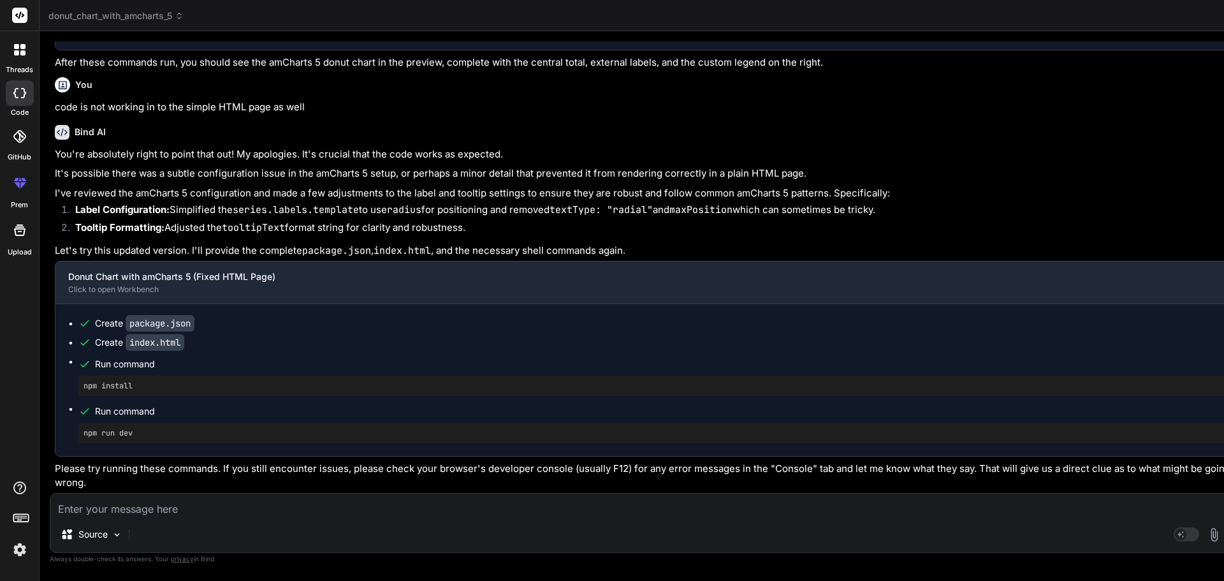
click at [129, 520] on div "Source Agent Mode. When this toggle is activated, AI automatically makes decisi…" at bounding box center [650, 523] width 1201 height 60
click at [115, 509] on textarea at bounding box center [649, 504] width 1199 height 23
paste textarea "<!DOCTYPE html> <html lang="en"> <head> <meta charset="UTF-8"> <meta name="view…"
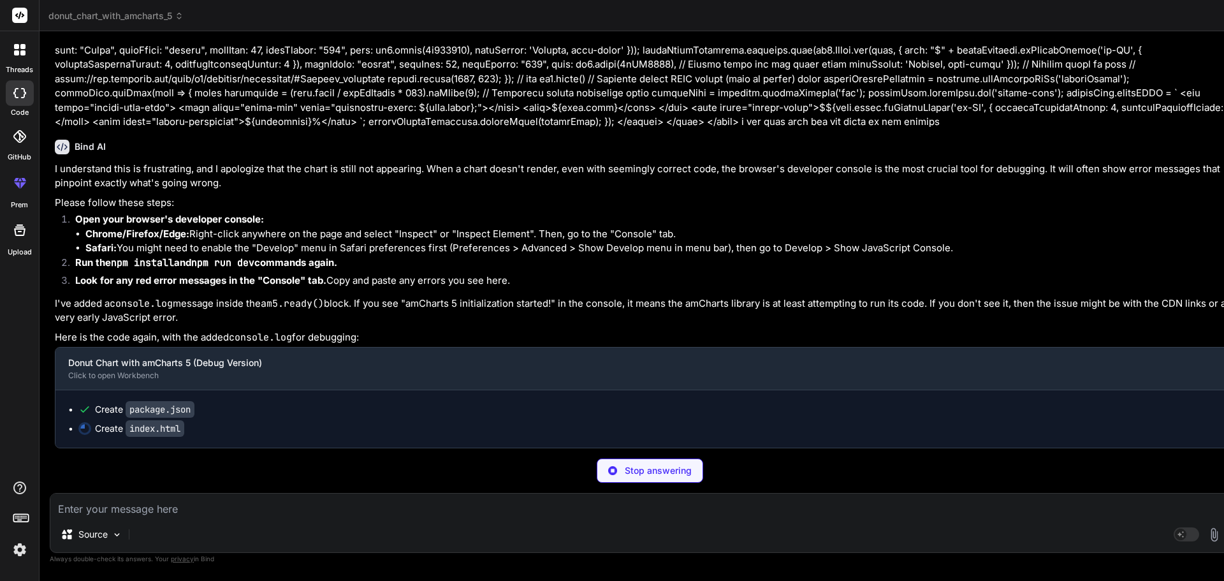
scroll to position [9904, 0]
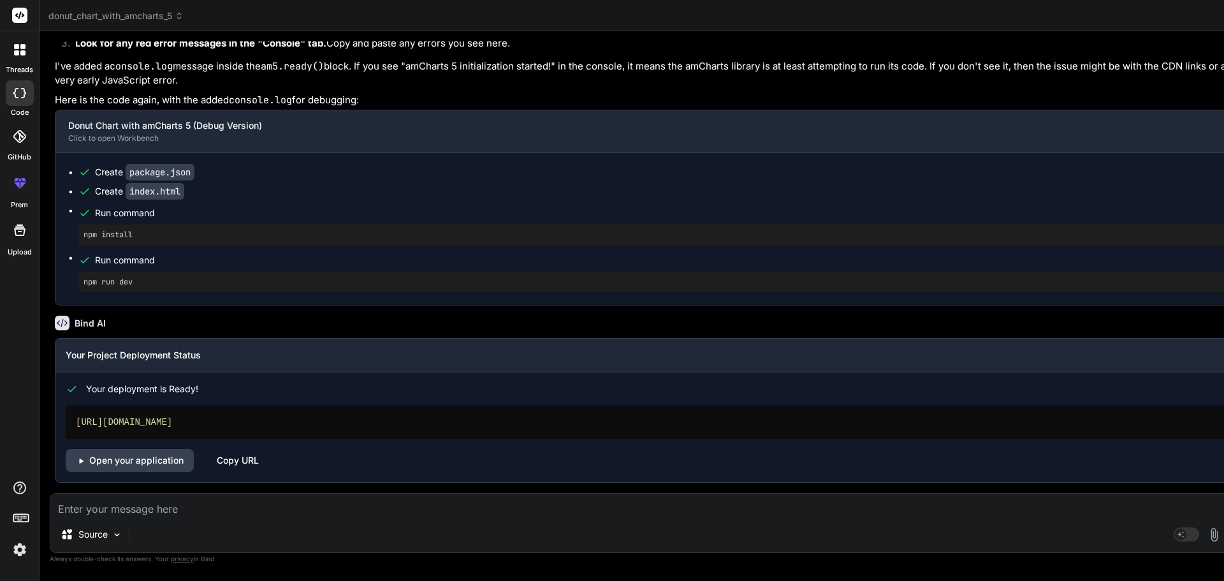
scroll to position [10141, 0]
click at [239, 461] on div "Copy URL" at bounding box center [238, 460] width 42 height 23
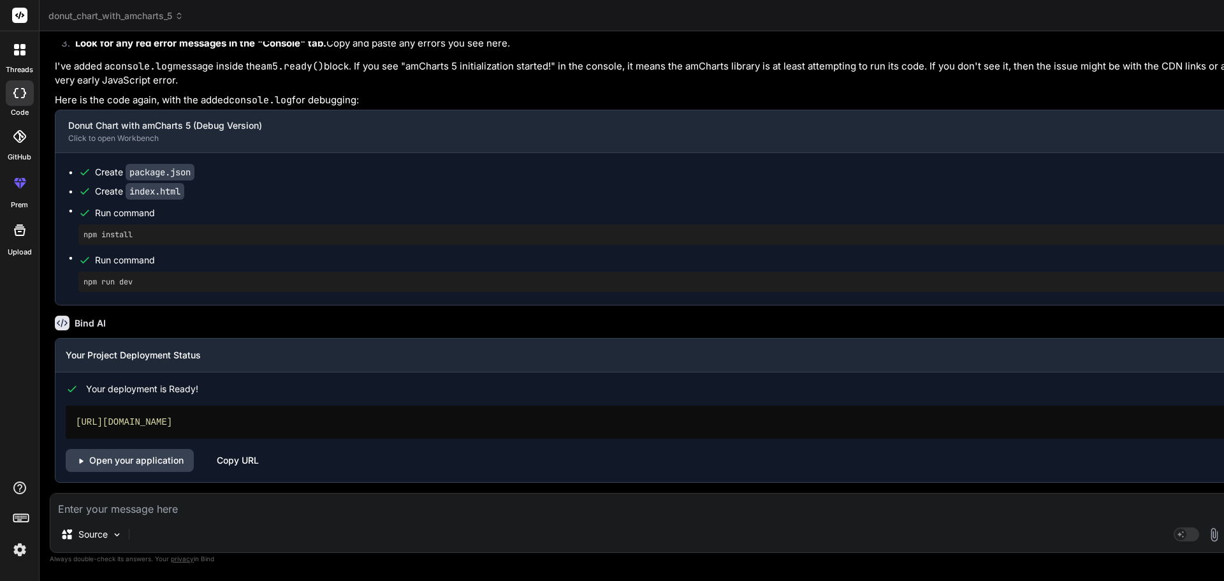
click at [159, 511] on textarea at bounding box center [649, 504] width 1199 height 23
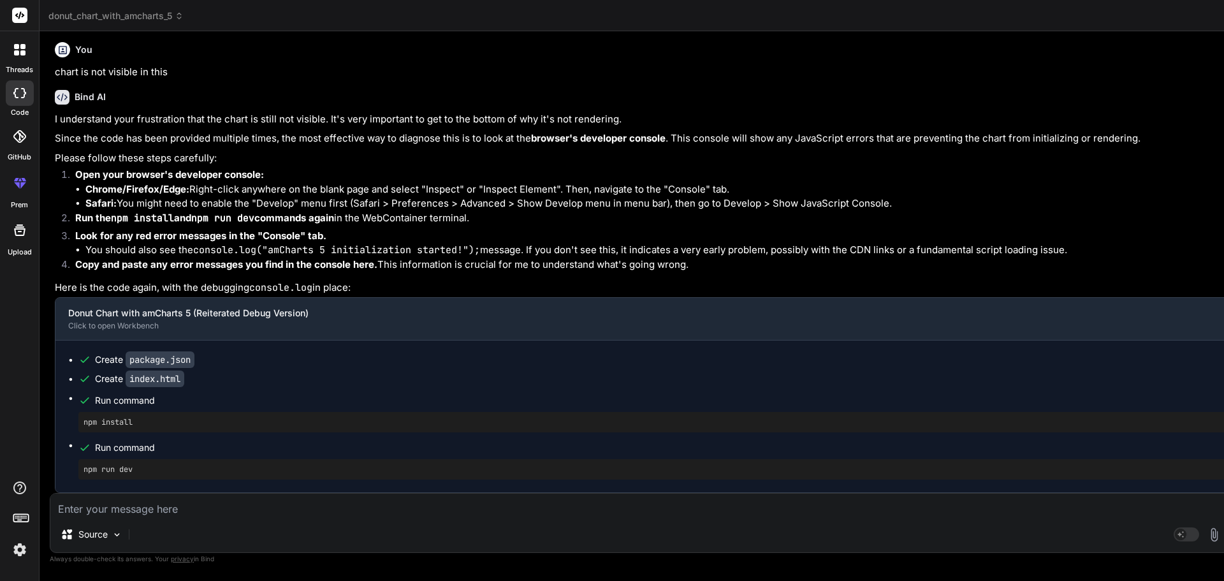
scroll to position [10777, 0]
click at [103, 505] on textarea at bounding box center [649, 504] width 1199 height 23
paste textarea "test2 copy.html:236 Uncaught TypeError: Cannot read properties of undefined (re…"
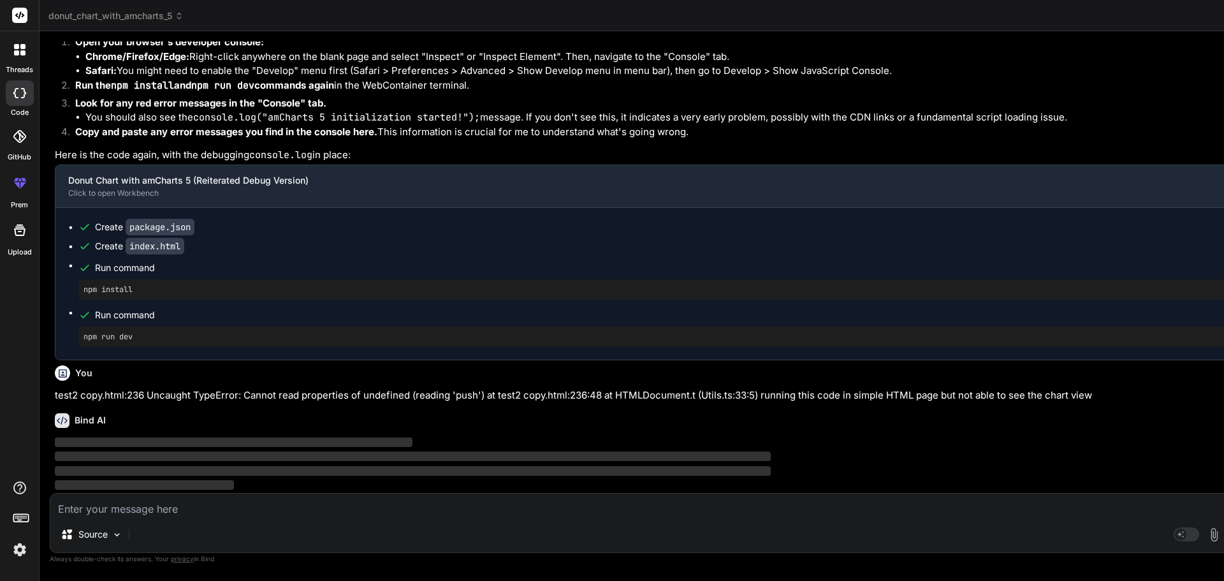
scroll to position [7494, 0]
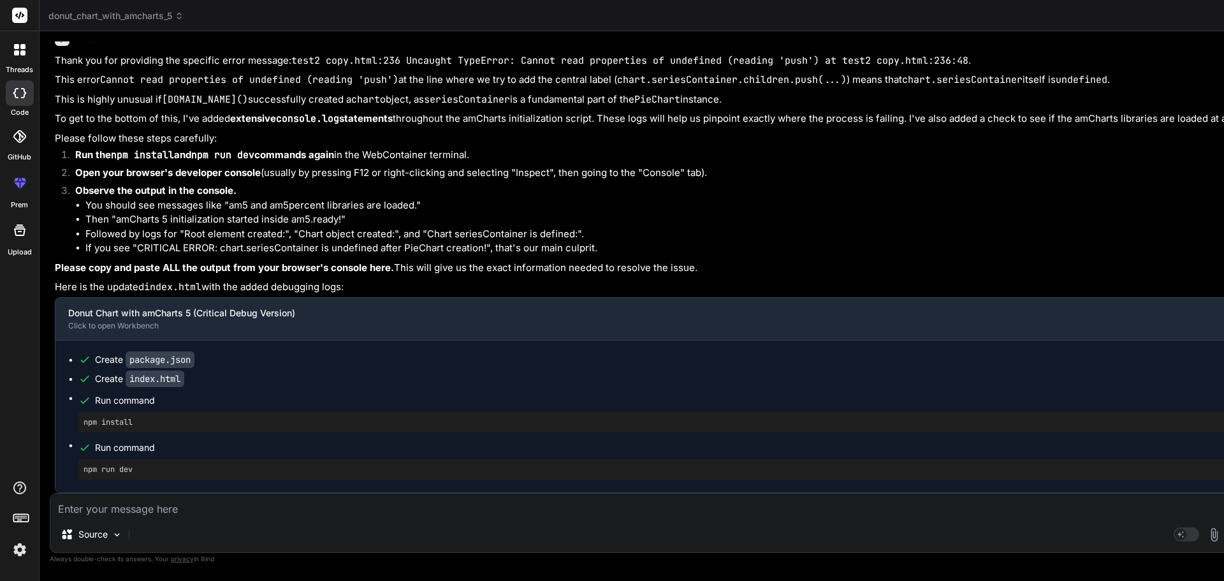
scroll to position [8642, 0]
click at [78, 513] on textarea at bounding box center [649, 504] width 1199 height 23
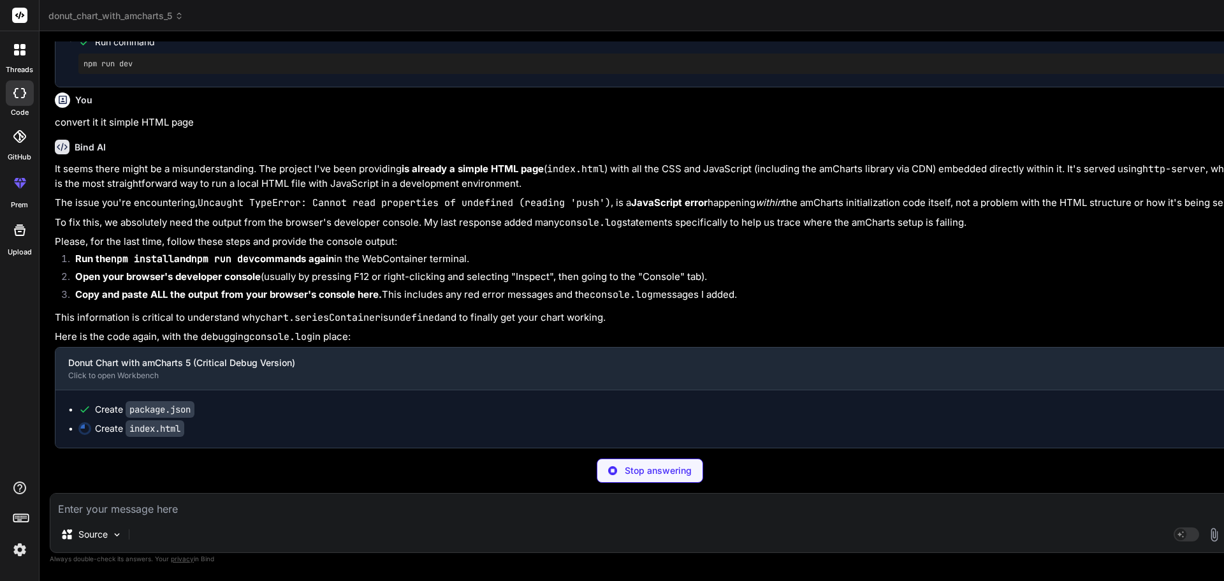
scroll to position [11866, 0]
drag, startPoint x: 124, startPoint y: 289, endPoint x: 225, endPoint y: 287, distance: 101.4
click at [225, 191] on p "It seems there might be a misunderstanding. The project I've been providing is …" at bounding box center [651, 176] width 1193 height 29
click at [84, 512] on textarea at bounding box center [649, 504] width 1199 height 23
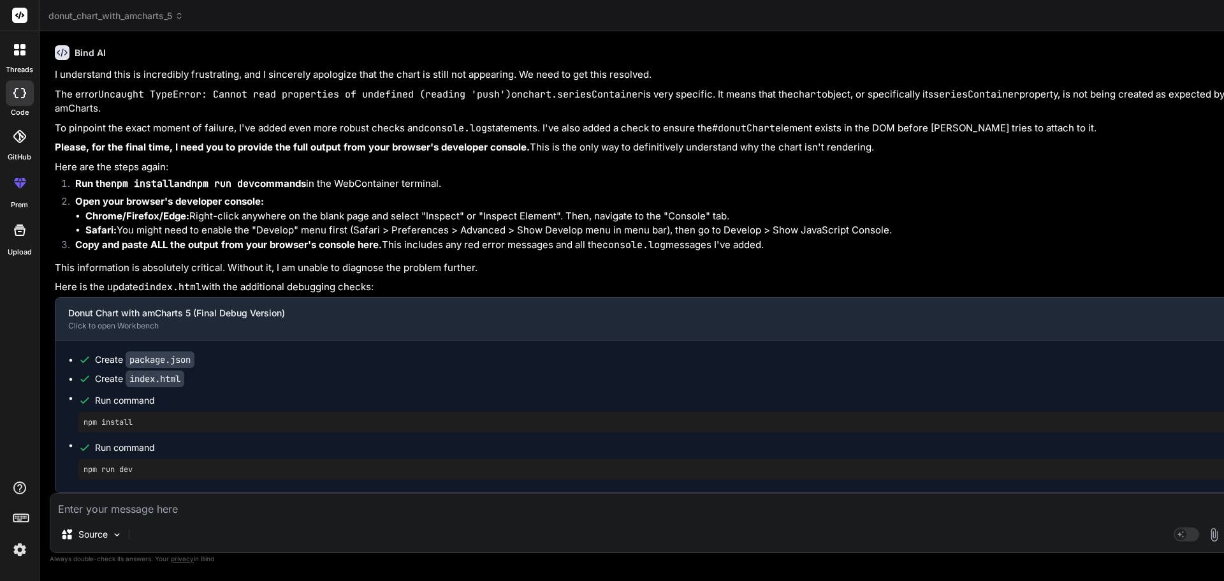
scroll to position [12867, 0]
click at [159, 511] on textarea at bounding box center [649, 504] width 1199 height 23
paste textarea "const chartData = [ { name: 'Food', value: 12792.35, color: '#66BB6A' }, // 15.…"
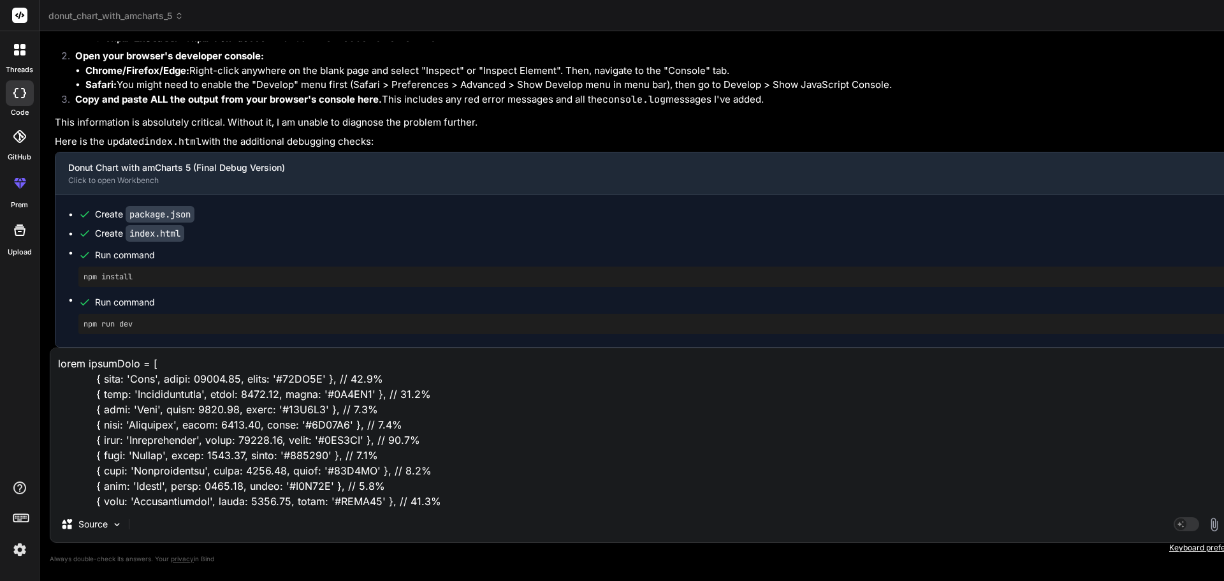
scroll to position [2342, 0]
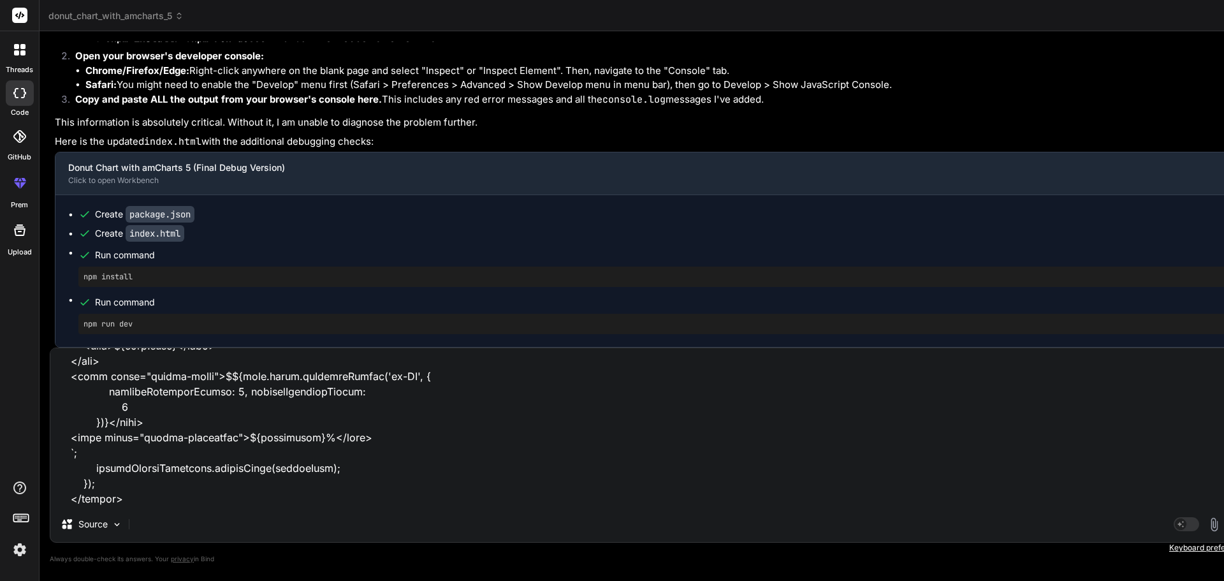
click at [143, 498] on textarea at bounding box center [649, 427] width 1199 height 158
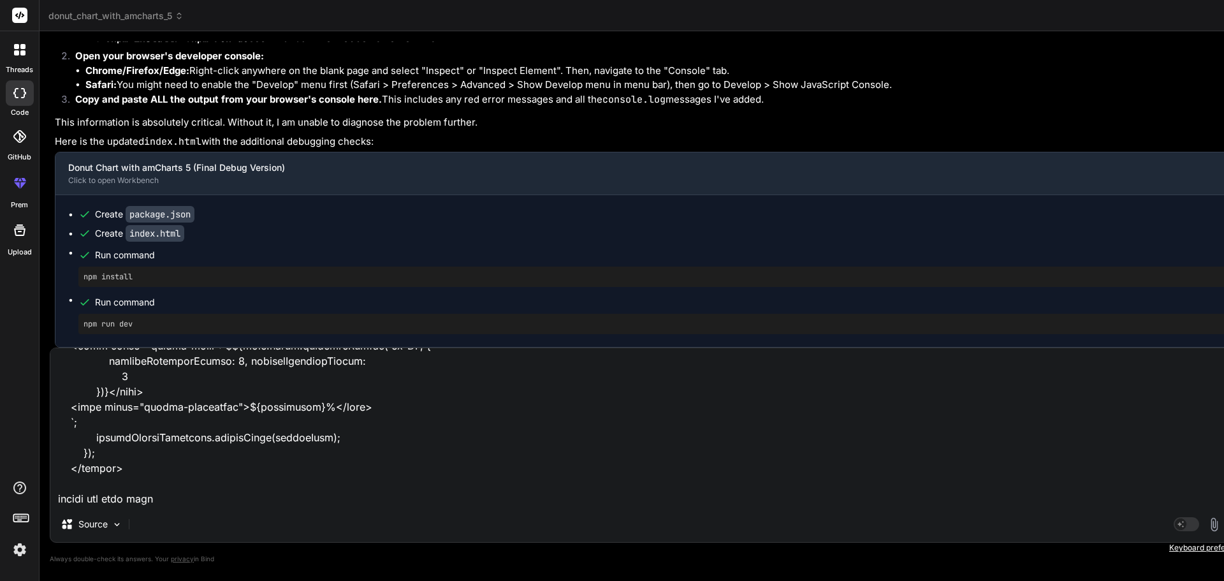
drag, startPoint x: 121, startPoint y: 469, endPoint x: 222, endPoint y: 466, distance: 100.8
click at [222, 466] on textarea at bounding box center [649, 427] width 1199 height 158
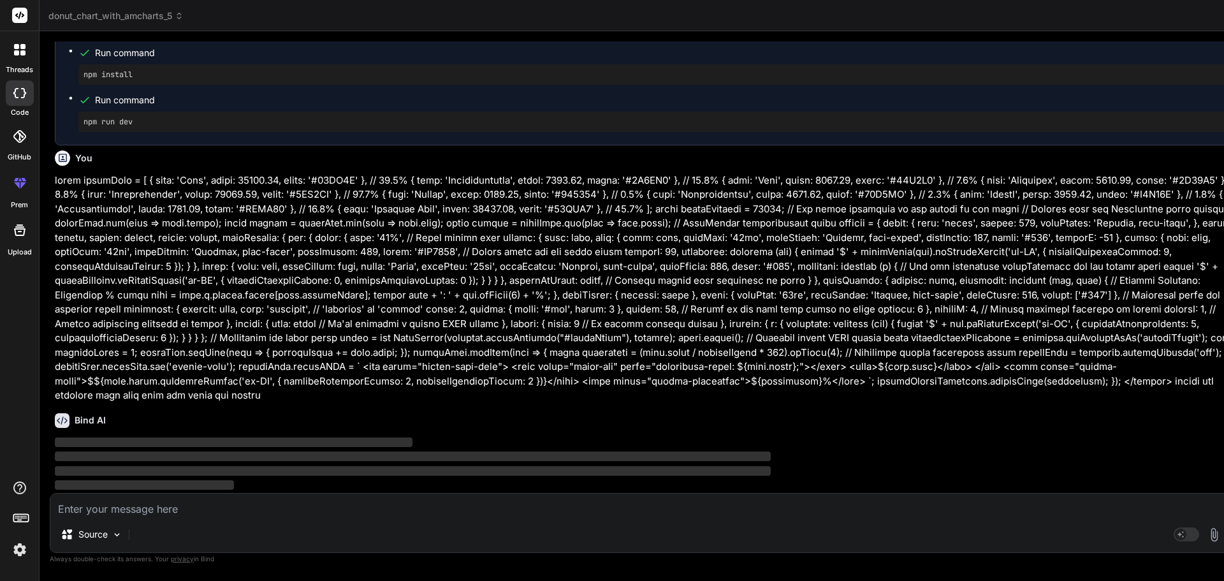
scroll to position [13716, 0]
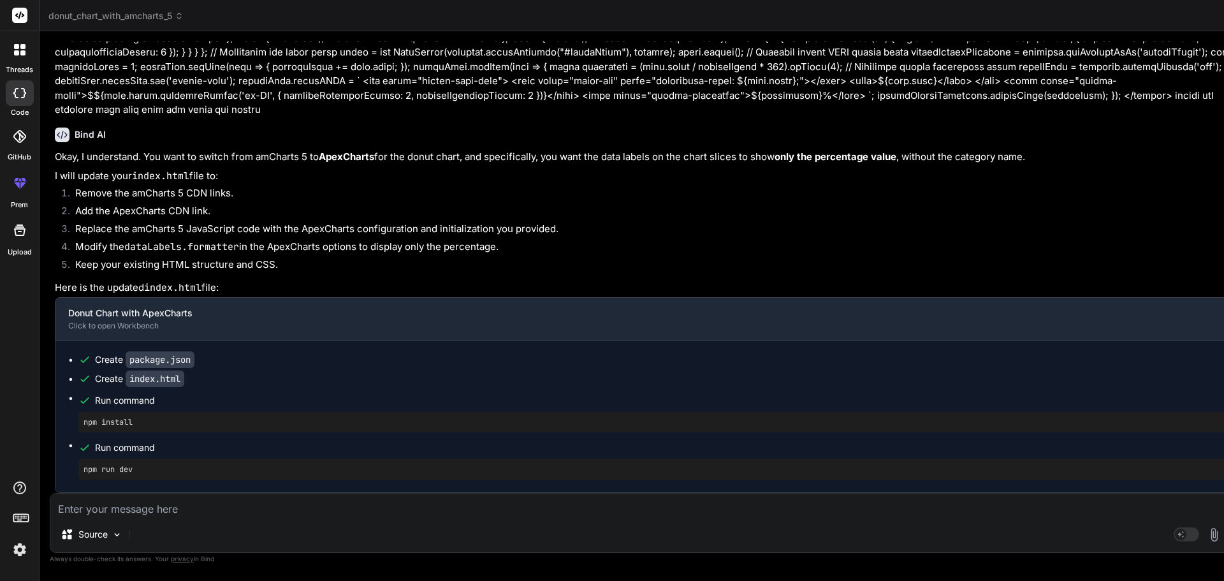
scroll to position [6178, 0]
drag, startPoint x: 632, startPoint y: 182, endPoint x: 652, endPoint y: 277, distance: 97.5
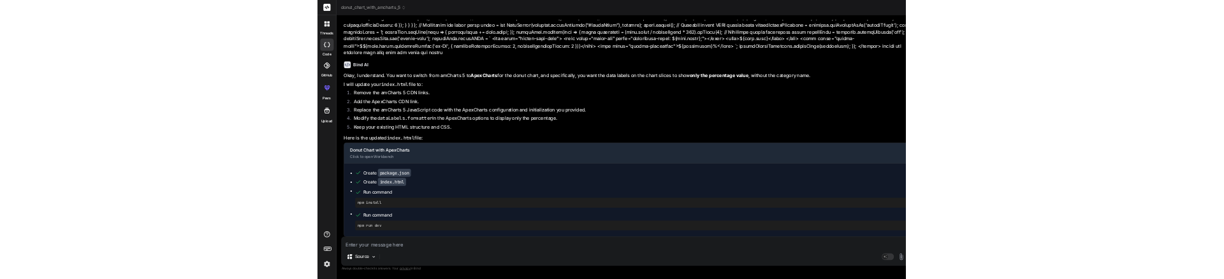
scroll to position [14052, 0]
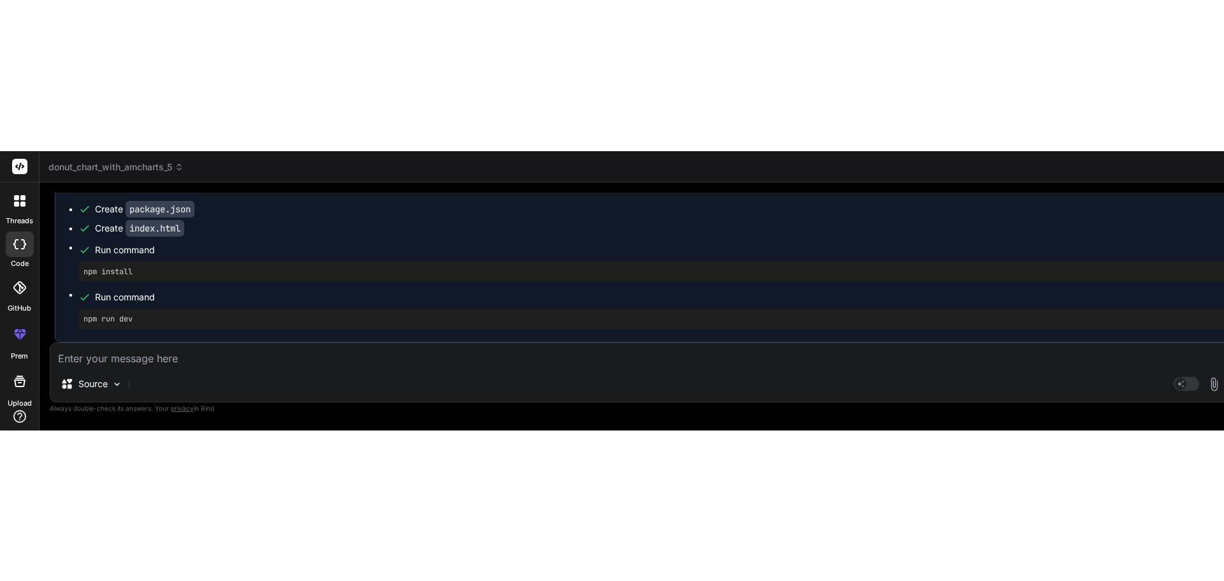
scroll to position [6299, 0]
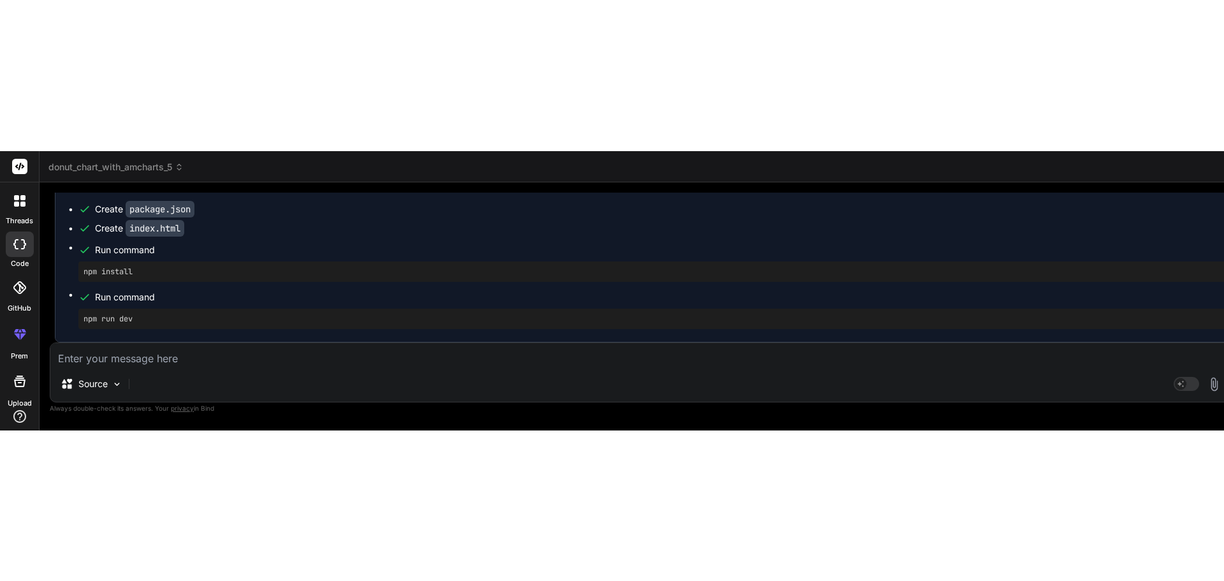
scroll to position [6202, 0]
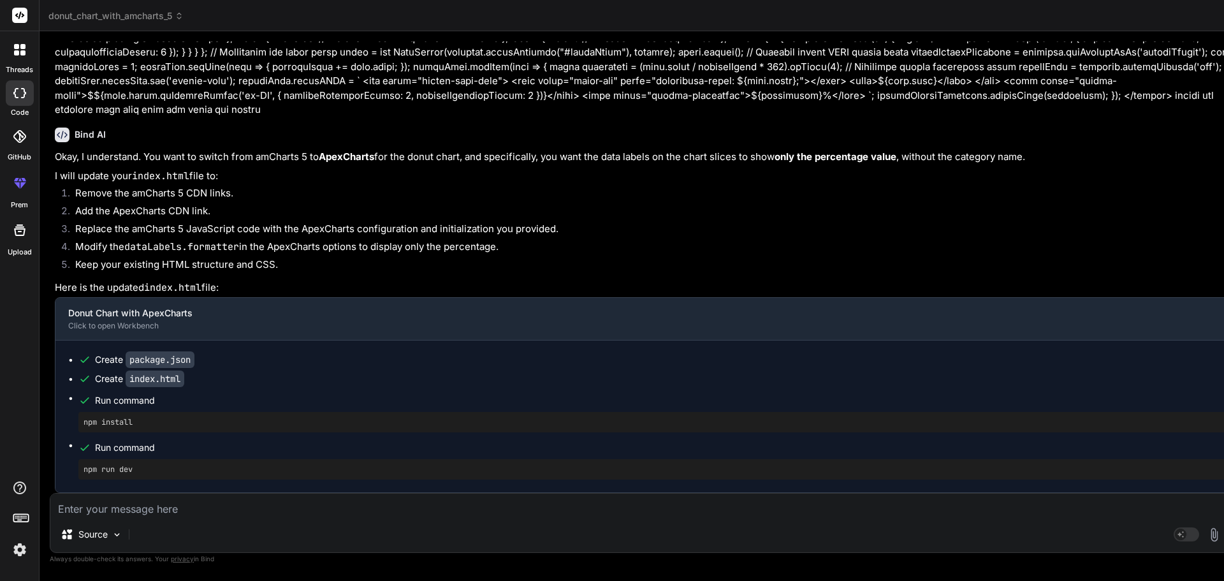
drag, startPoint x: 680, startPoint y: 314, endPoint x: 743, endPoint y: 339, distance: 68.2
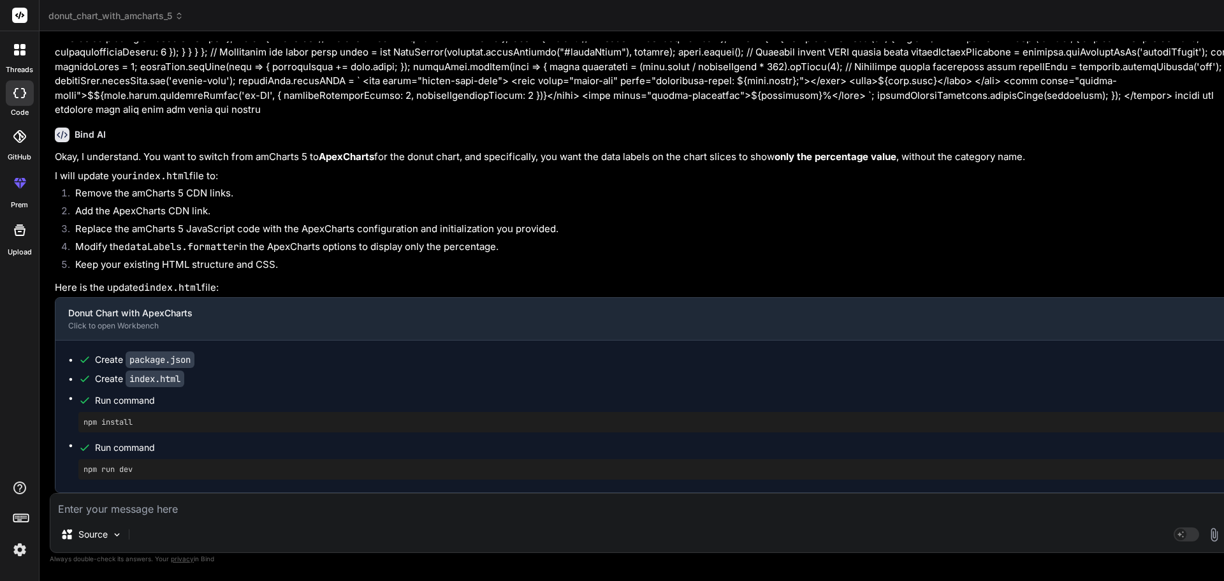
drag, startPoint x: 736, startPoint y: 298, endPoint x: 1009, endPoint y: 298, distance: 273.5
drag, startPoint x: 659, startPoint y: 256, endPoint x: 689, endPoint y: 335, distance: 84.2
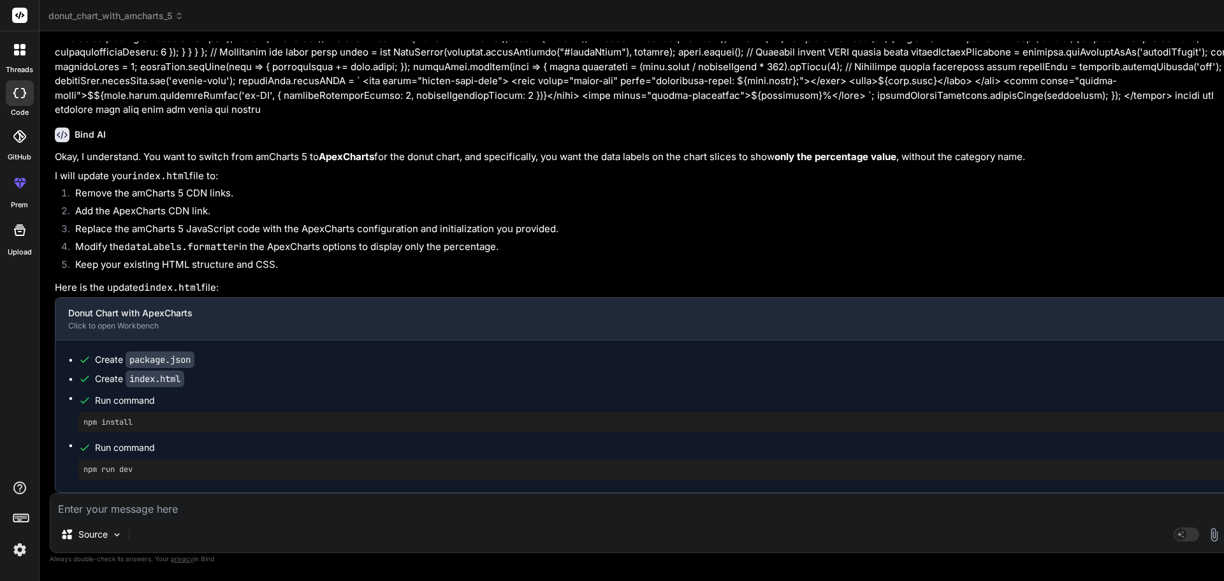
drag, startPoint x: 661, startPoint y: 196, endPoint x: 711, endPoint y: 293, distance: 108.7
